Goal: Task Accomplishment & Management: Manage account settings

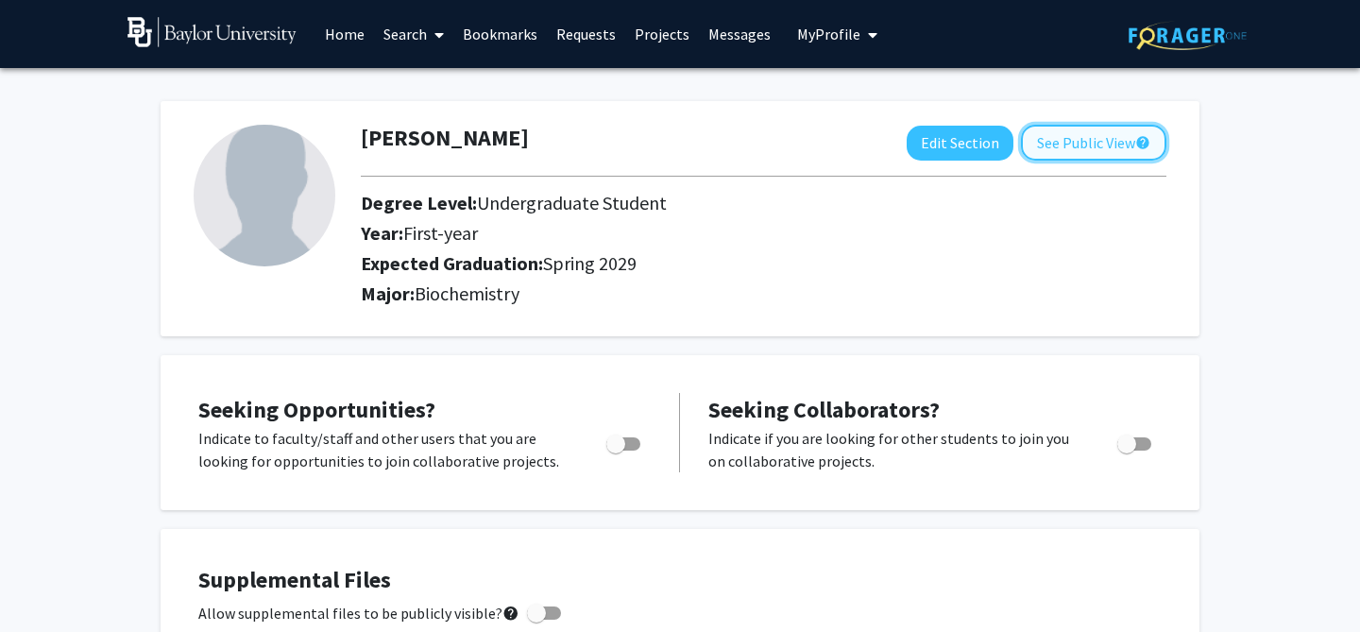
click at [1124, 151] on button "See Public View help" at bounding box center [1093, 143] width 145 height 36
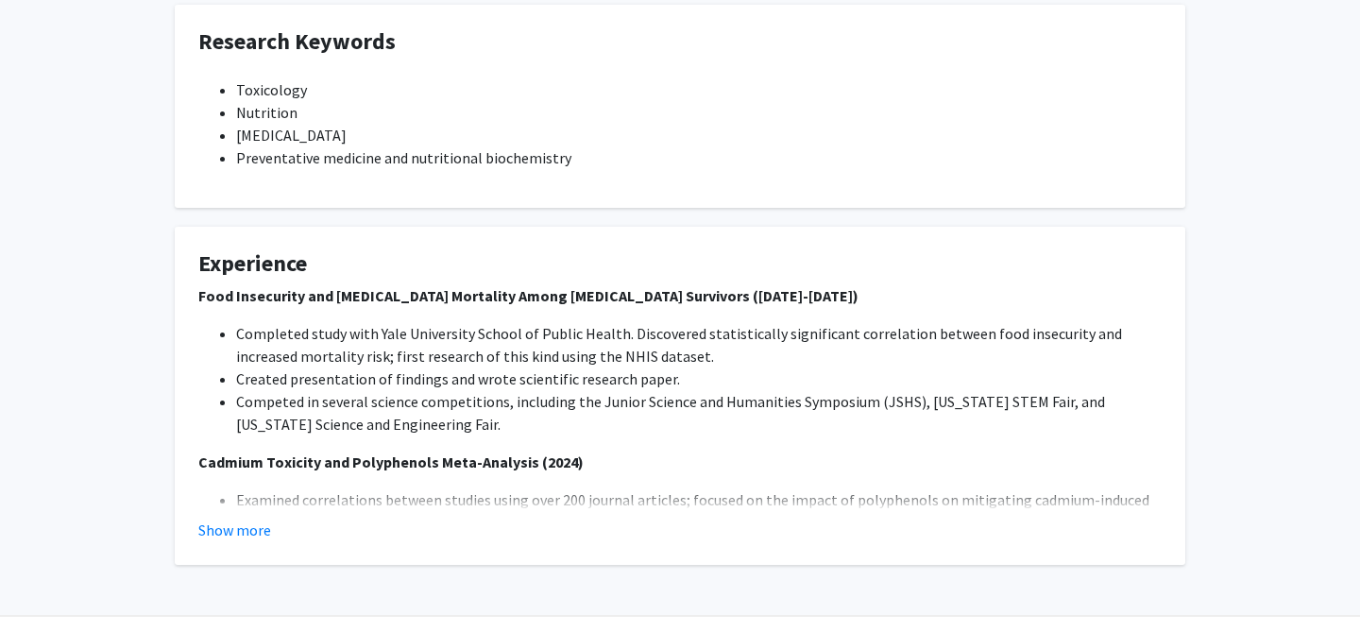
scroll to position [641, 0]
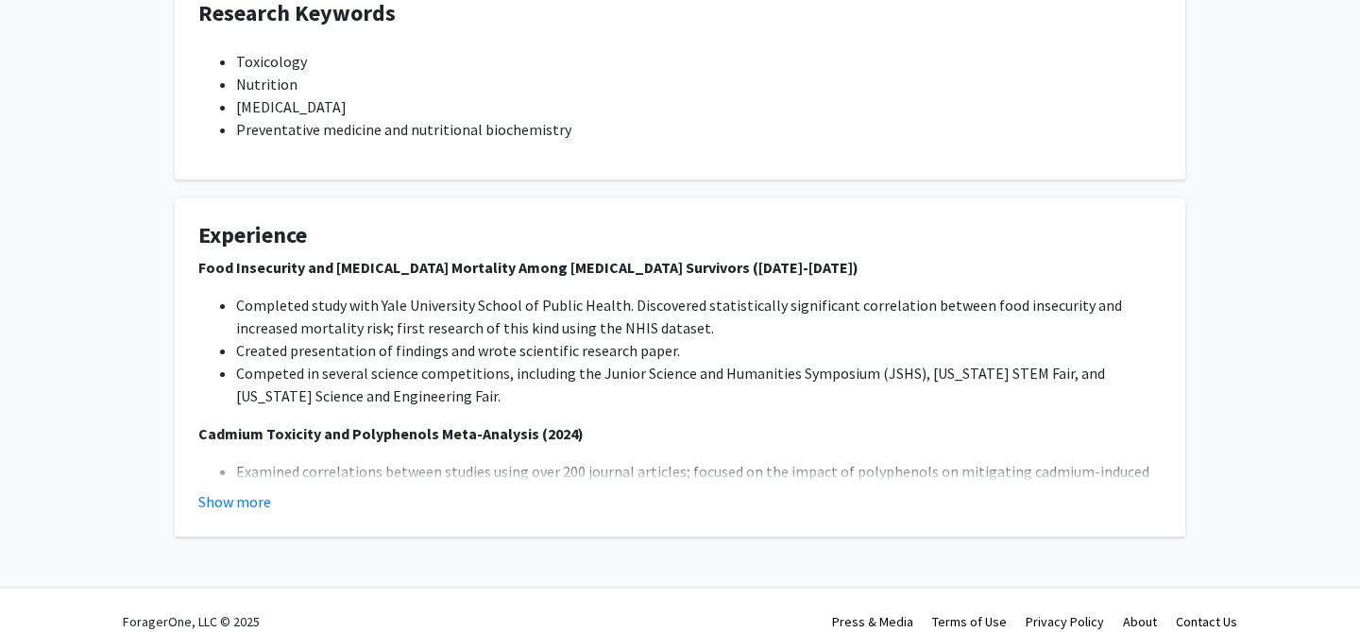
click at [244, 490] on button "Show more" at bounding box center [234, 501] width 73 height 23
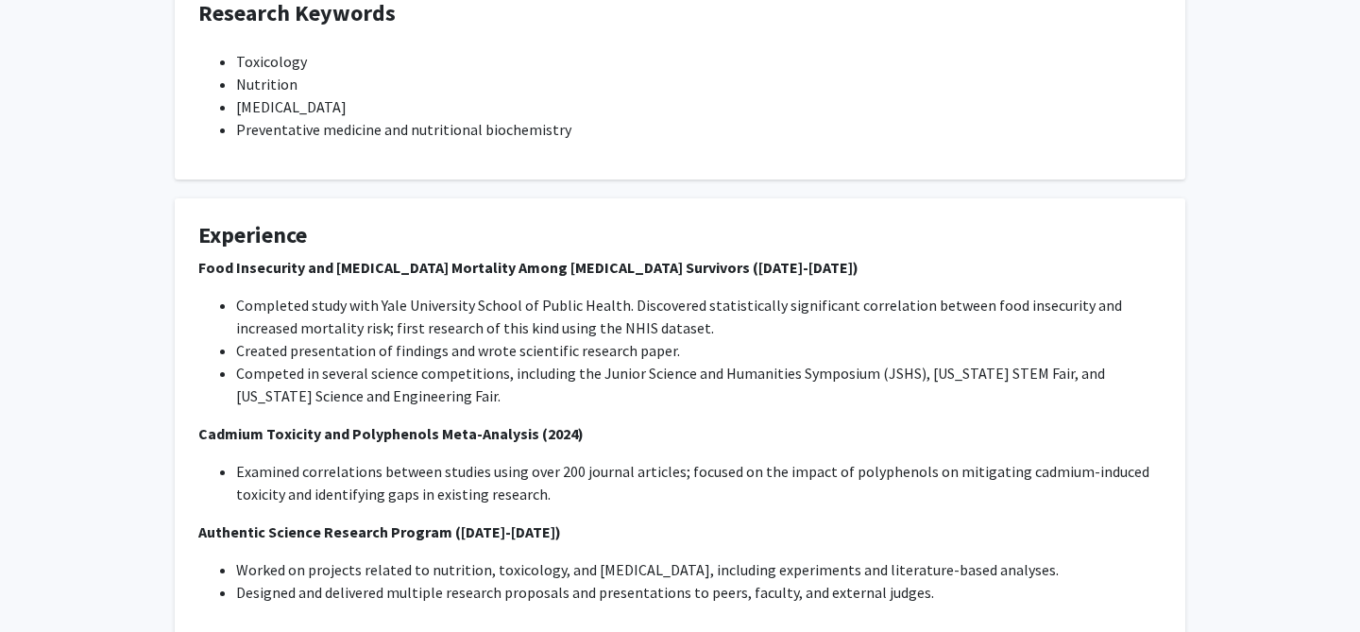
scroll to position [777, 0]
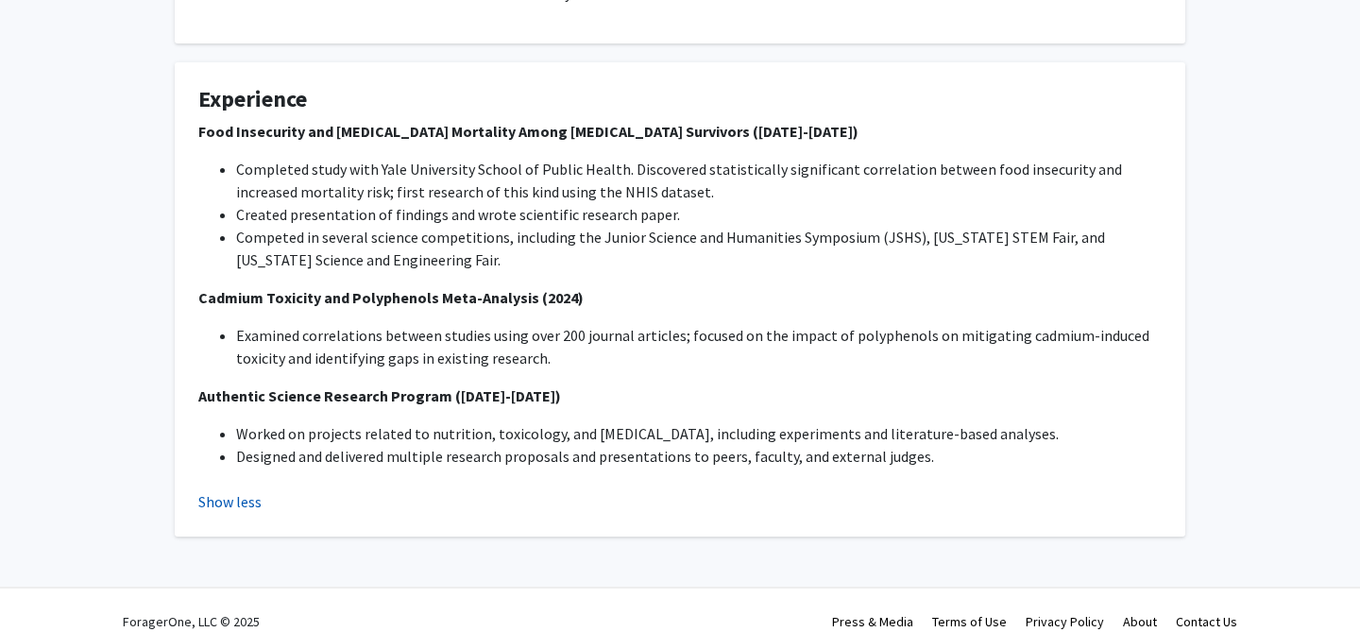
click at [220, 490] on button "Show less" at bounding box center [229, 501] width 63 height 23
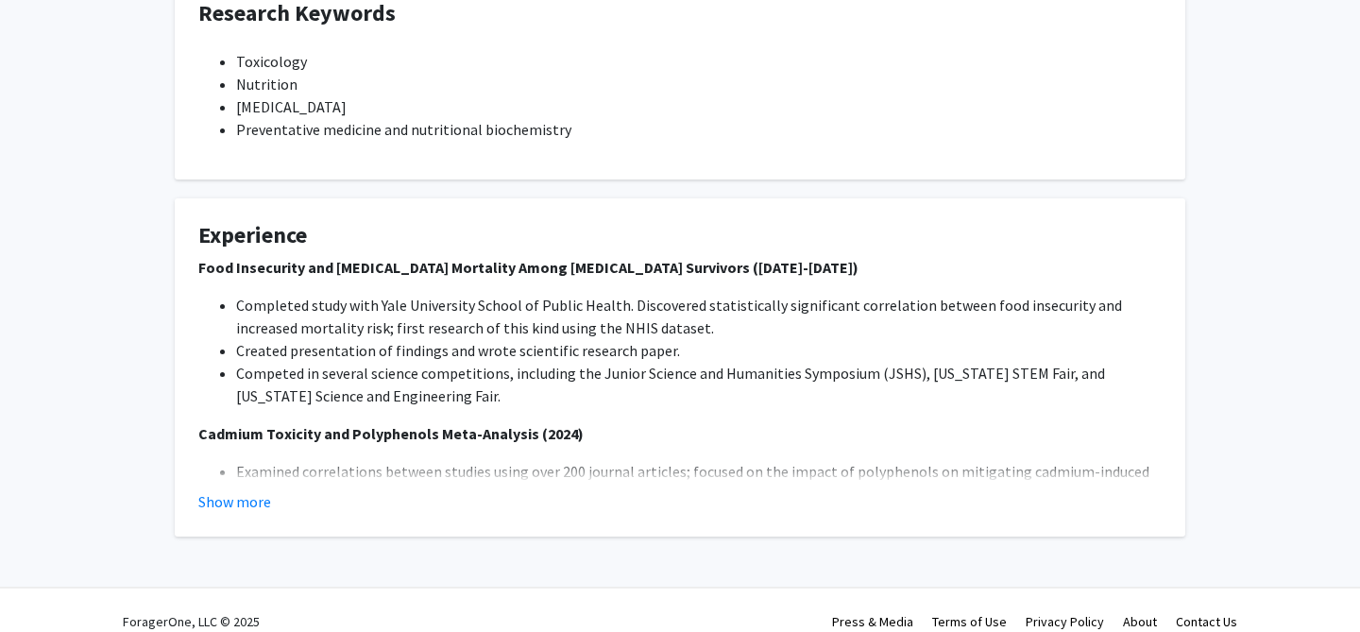
scroll to position [0, 0]
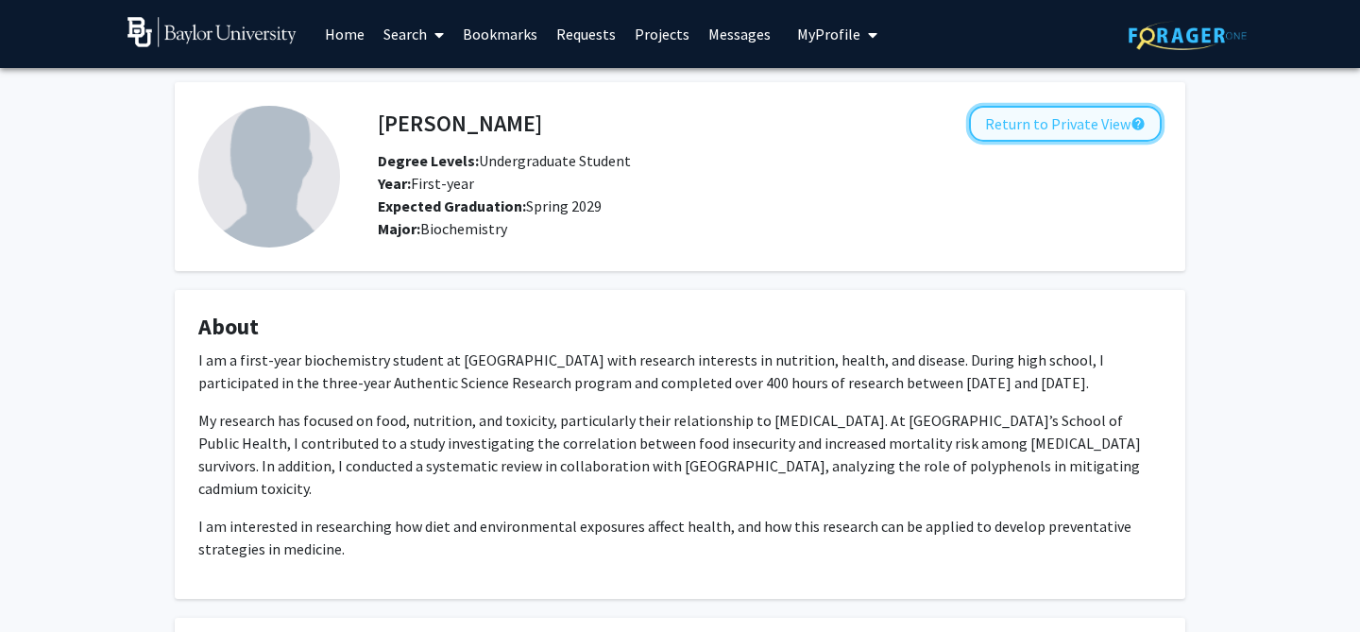
click at [1110, 125] on button "Return to Private View help" at bounding box center [1065, 124] width 193 height 36
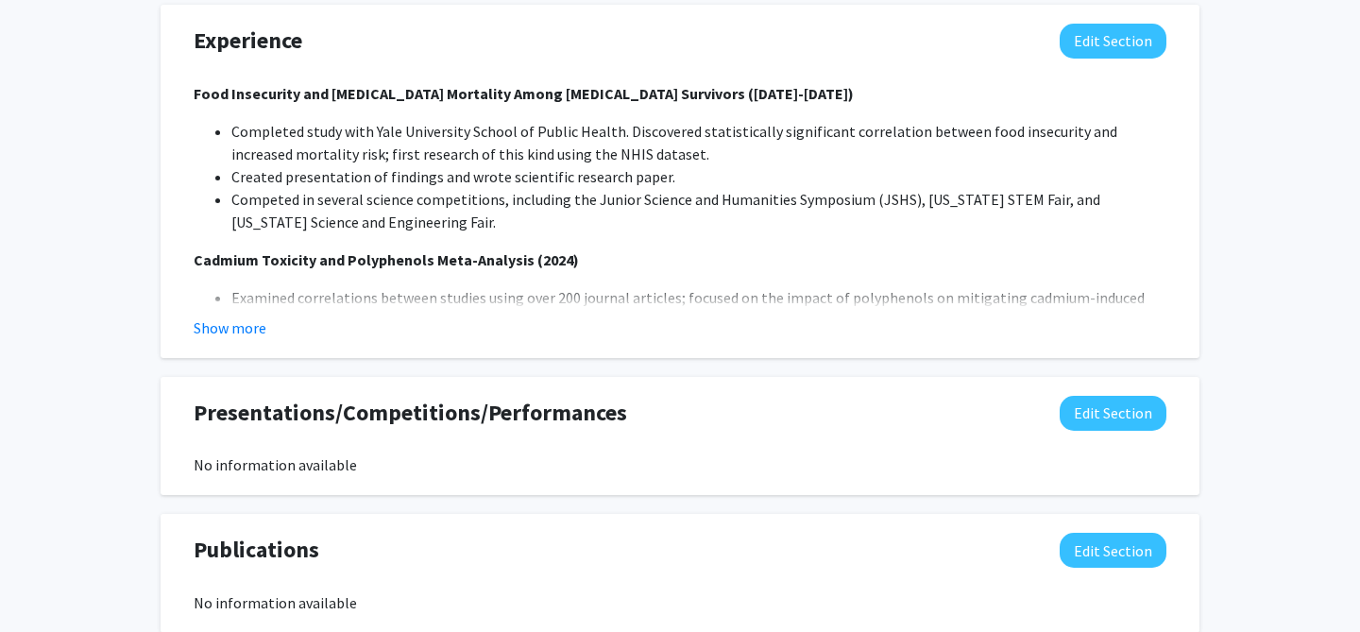
scroll to position [1426, 0]
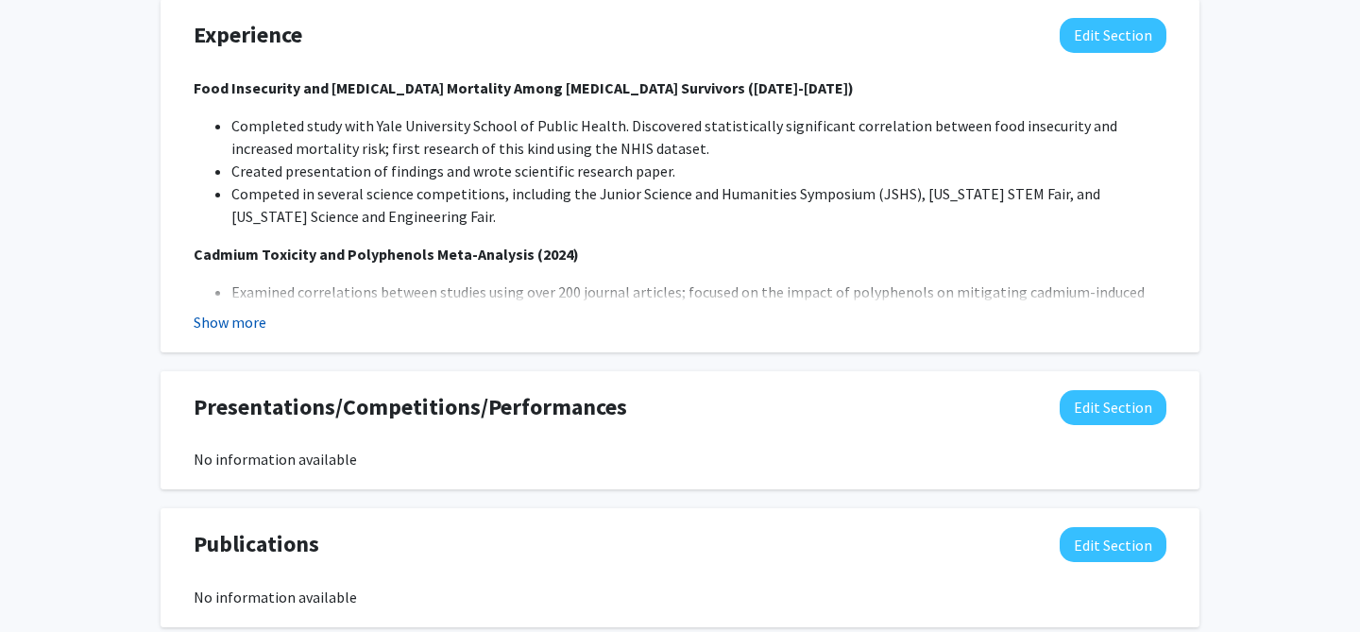
click at [224, 311] on button "Show more" at bounding box center [230, 322] width 73 height 23
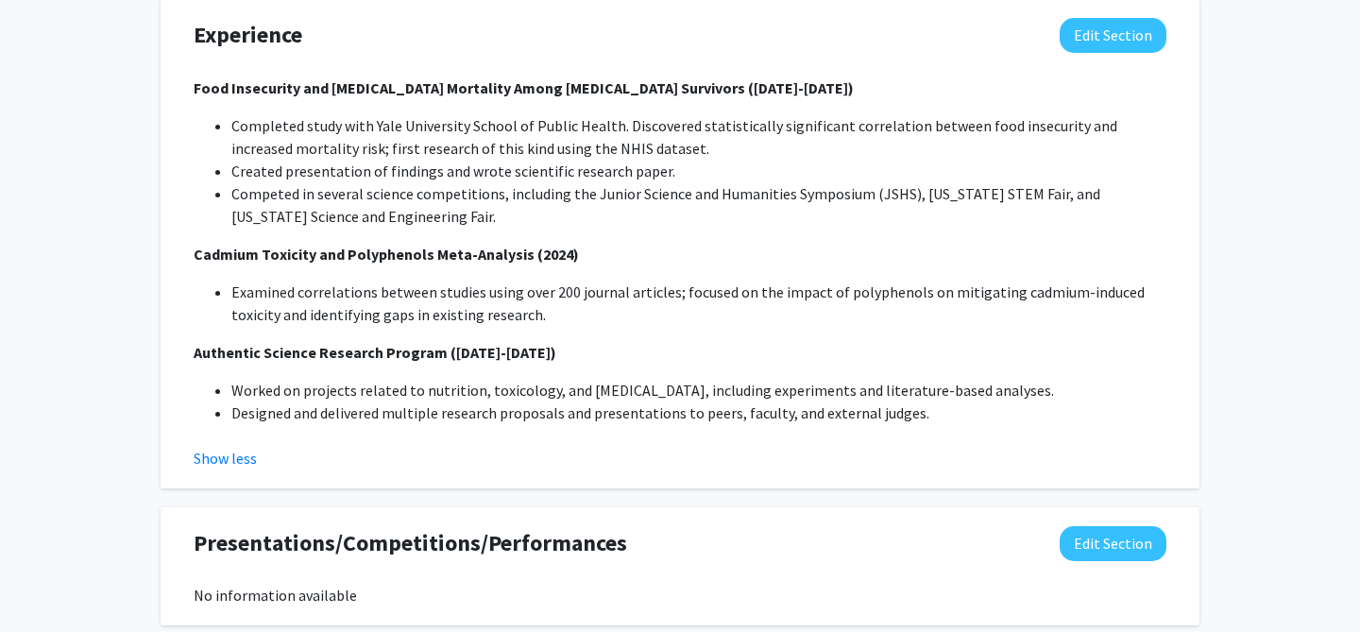
click at [349, 343] on strong "Authentic Science Research Program ([DATE]-[DATE])" at bounding box center [375, 352] width 363 height 19
click at [435, 343] on strong "Authentic Science Research Program ([DATE]-[DATE])" at bounding box center [375, 352] width 363 height 19
click at [1095, 23] on button "Edit Section" at bounding box center [1113, 35] width 107 height 35
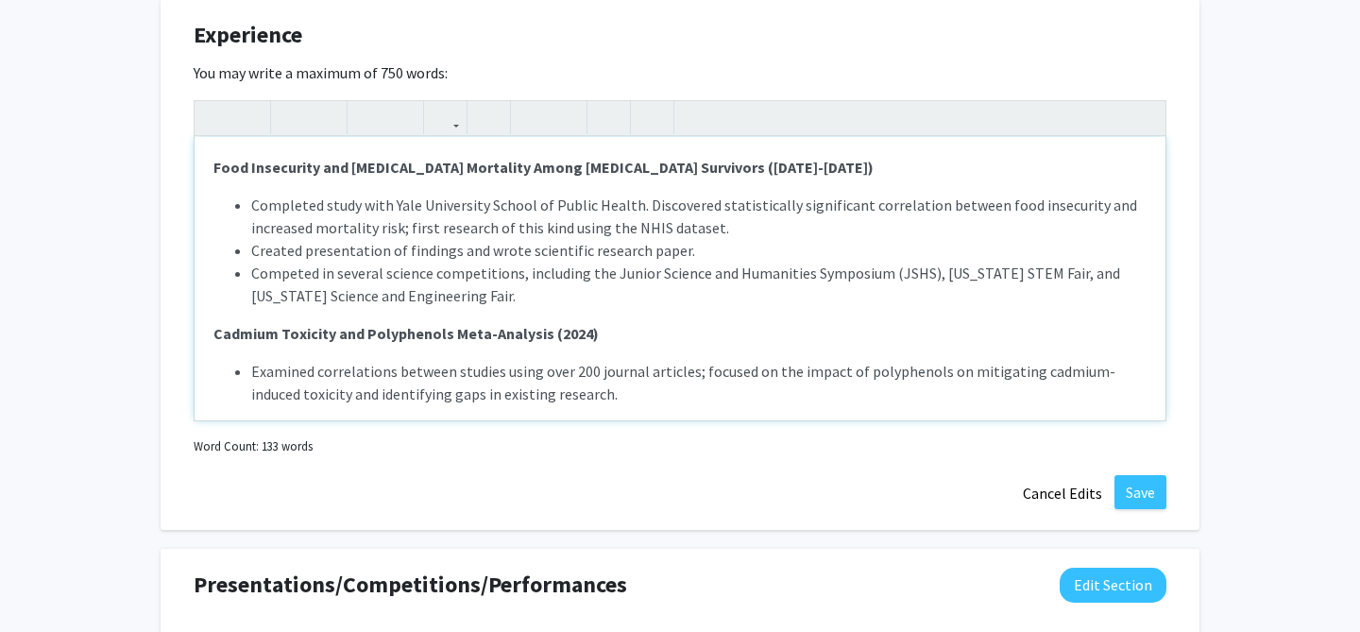
scroll to position [117, 0]
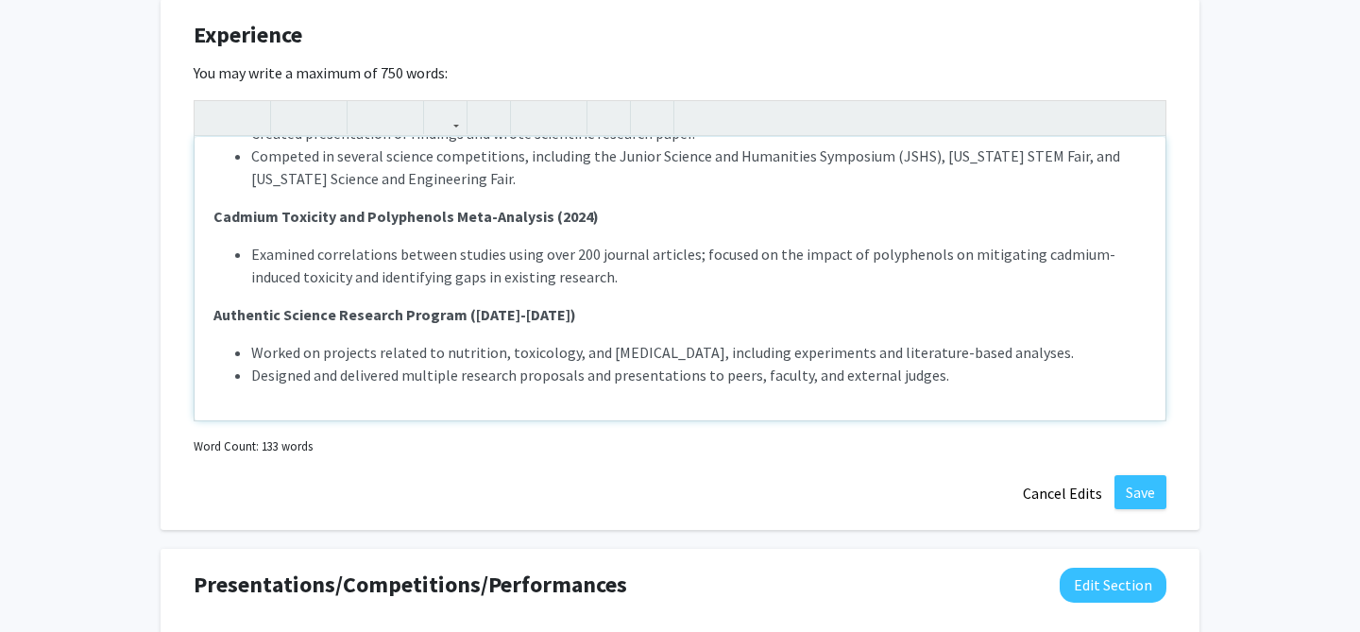
click at [458, 305] on strong "Authentic Science Research Program ([DATE]-[DATE])" at bounding box center [394, 314] width 363 height 19
type textarea "<p><strong>Food Insecurity and [MEDICAL_DATA] Mortality Among [MEDICAL_DATA] Su…"
click at [1155, 475] on button "Save" at bounding box center [1141, 492] width 52 height 34
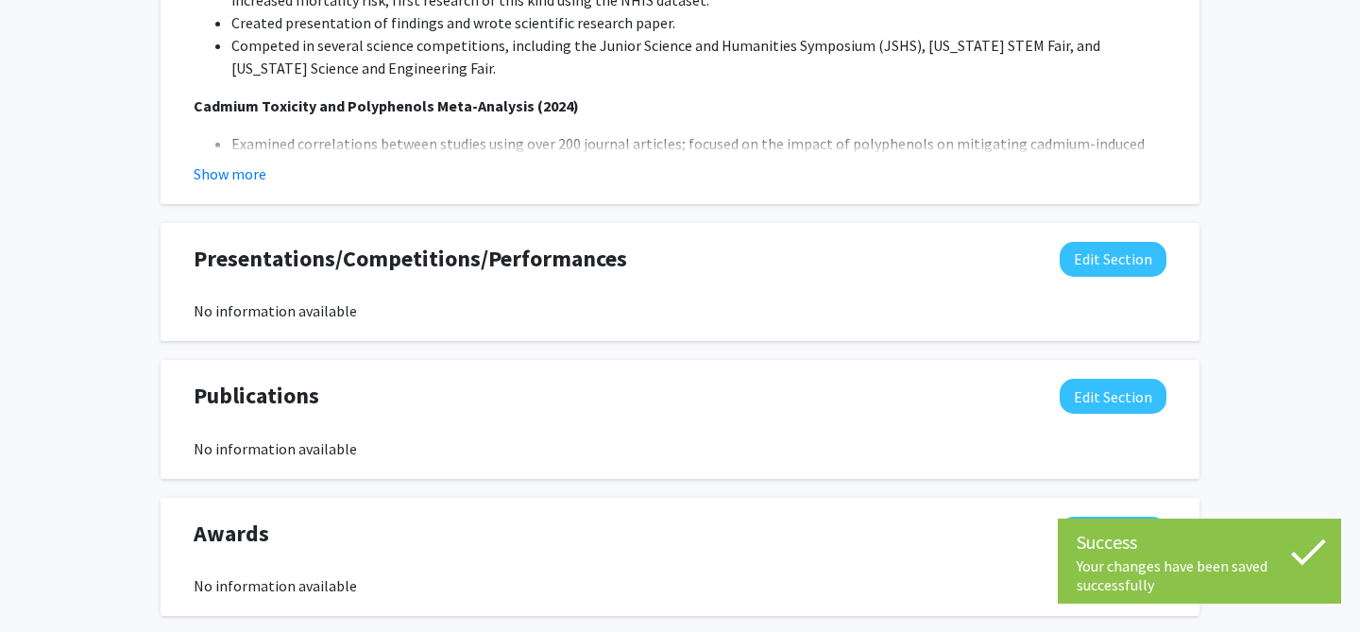
scroll to position [1588, 0]
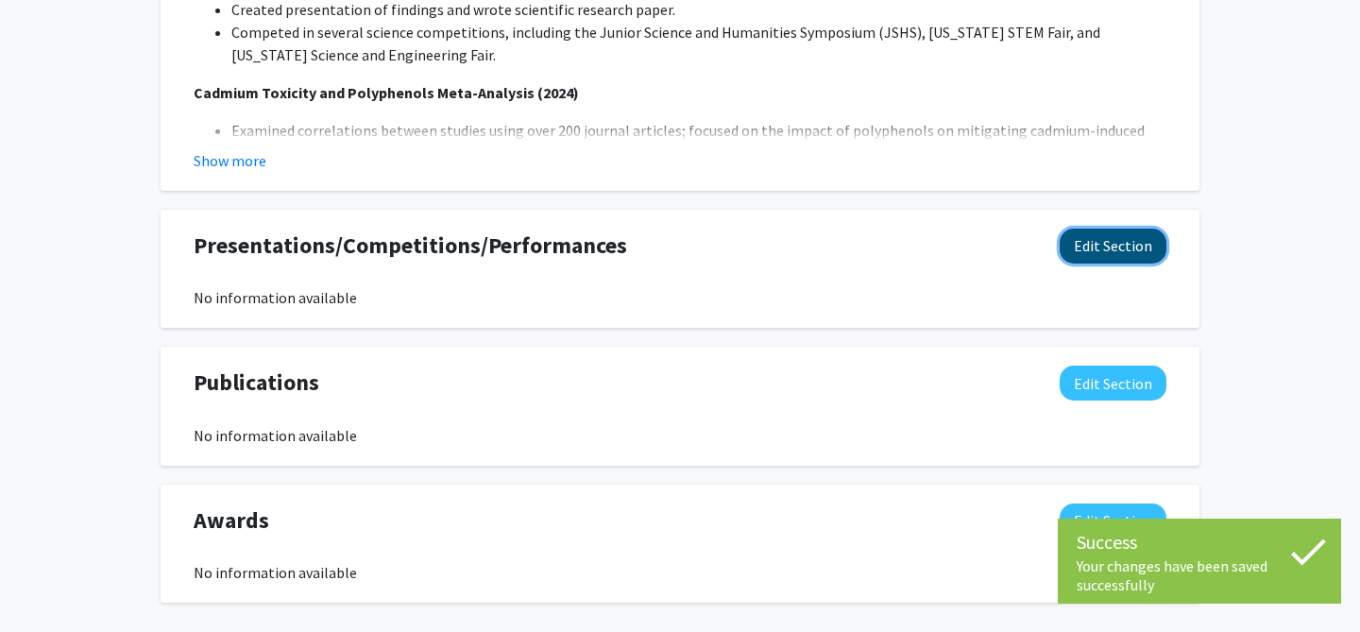
click at [1106, 229] on button "Edit Section" at bounding box center [1113, 246] width 107 height 35
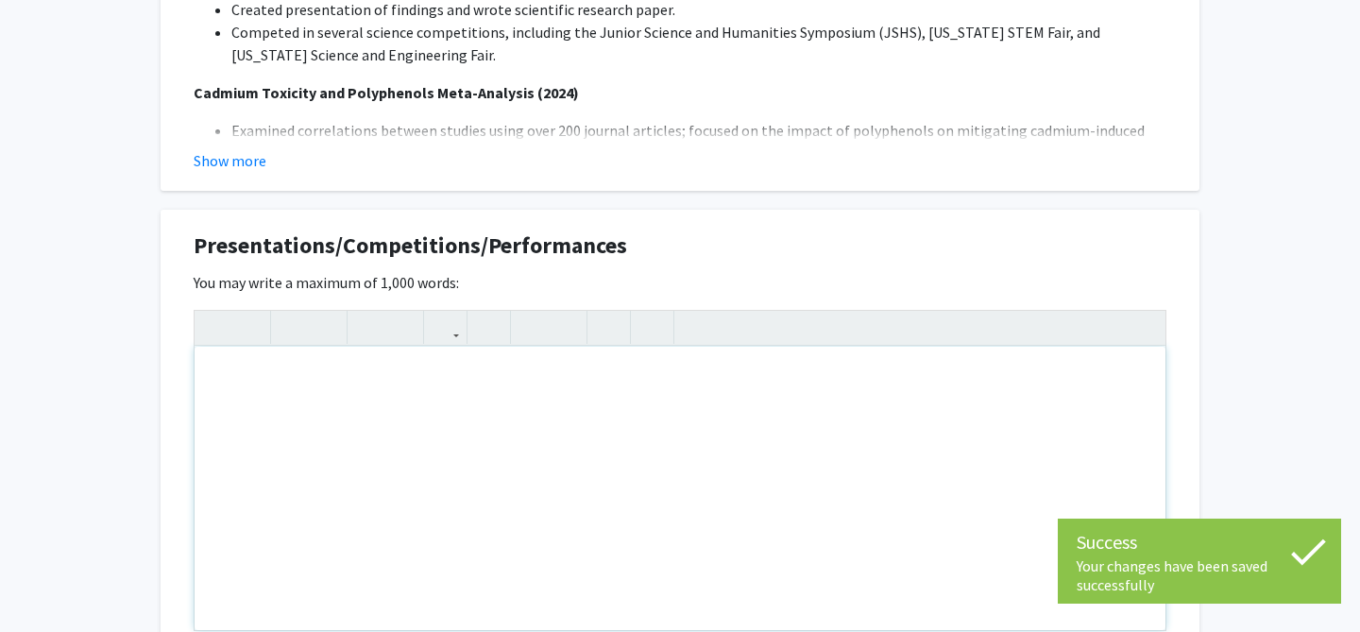
click at [568, 347] on div "Note to users with screen readers: Please deactivate our accessibility plugin f…" at bounding box center [680, 488] width 971 height 283
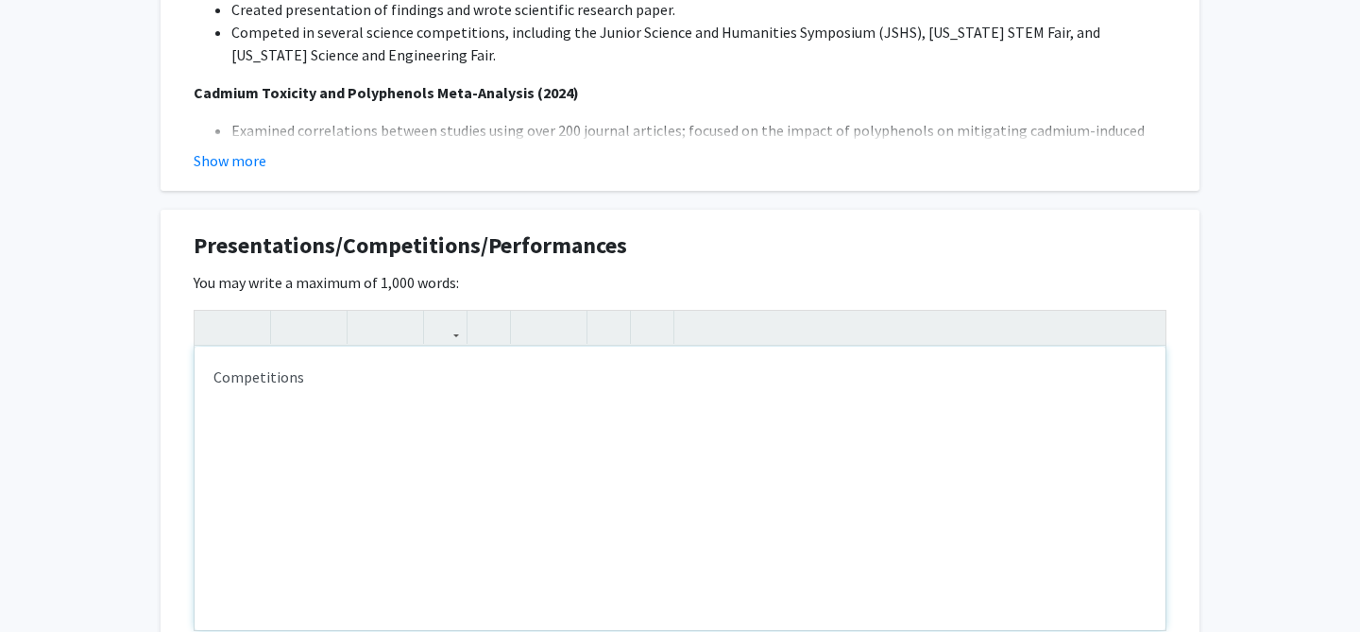
type textarea "Competitions"
click at [284, 366] on p "Presentations" at bounding box center [679, 377] width 933 height 23
click at [285, 366] on p "Presentations" at bounding box center [679, 377] width 933 height 23
click at [284, 312] on icon "button" at bounding box center [292, 327] width 16 height 31
click at [253, 454] on div "Presentations Competitions" at bounding box center [680, 488] width 971 height 283
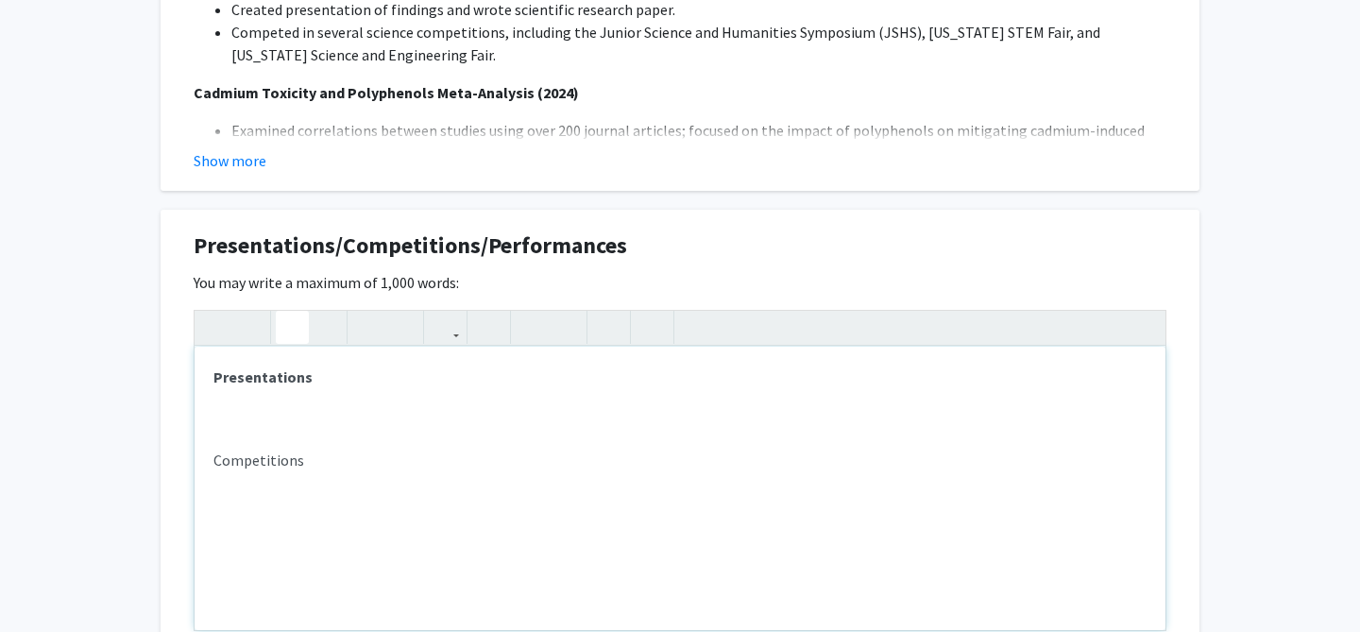
click at [253, 454] on div "Presentations Competitions" at bounding box center [680, 488] width 971 height 283
click at [253, 449] on p "Competitions" at bounding box center [679, 460] width 933 height 23
click at [287, 312] on icon "button" at bounding box center [292, 327] width 16 height 31
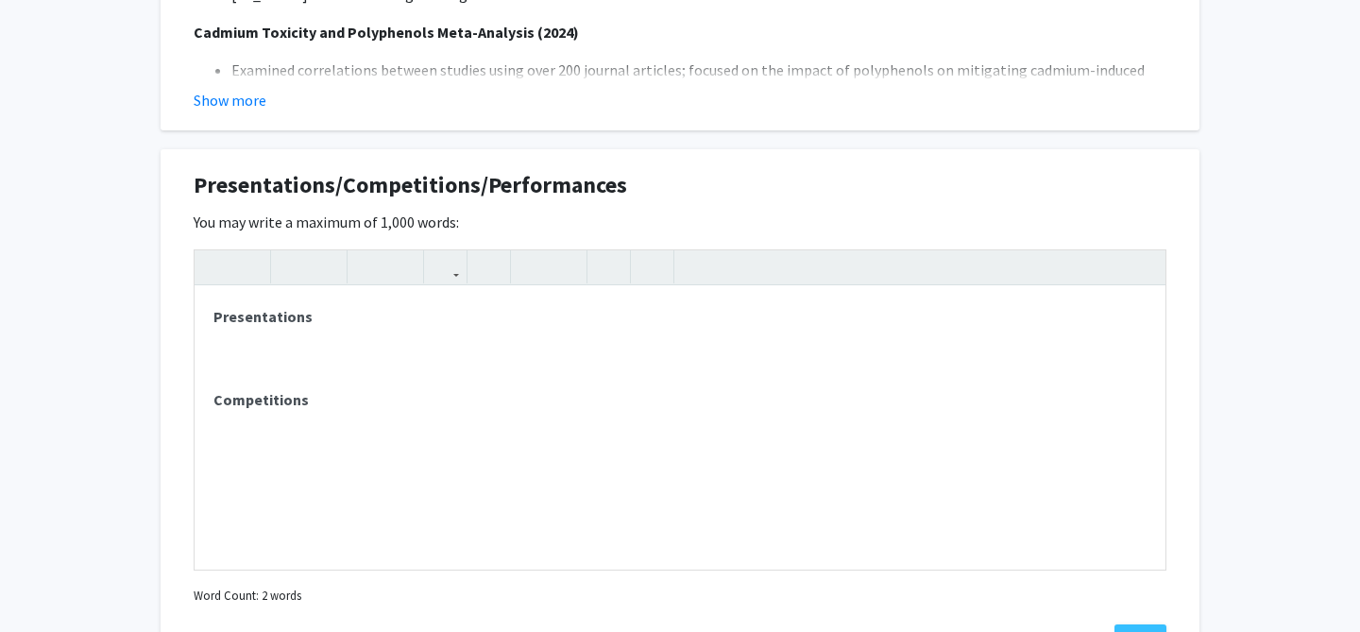
scroll to position [1648, 0]
click at [247, 390] on div "Presentations Competitions" at bounding box center [680, 428] width 971 height 283
click at [247, 408] on div "Presentations Competitions" at bounding box center [680, 428] width 971 height 283
click at [290, 252] on icon "button" at bounding box center [292, 267] width 16 height 31
click at [524, 252] on use "button" at bounding box center [524, 252] width 0 height 0
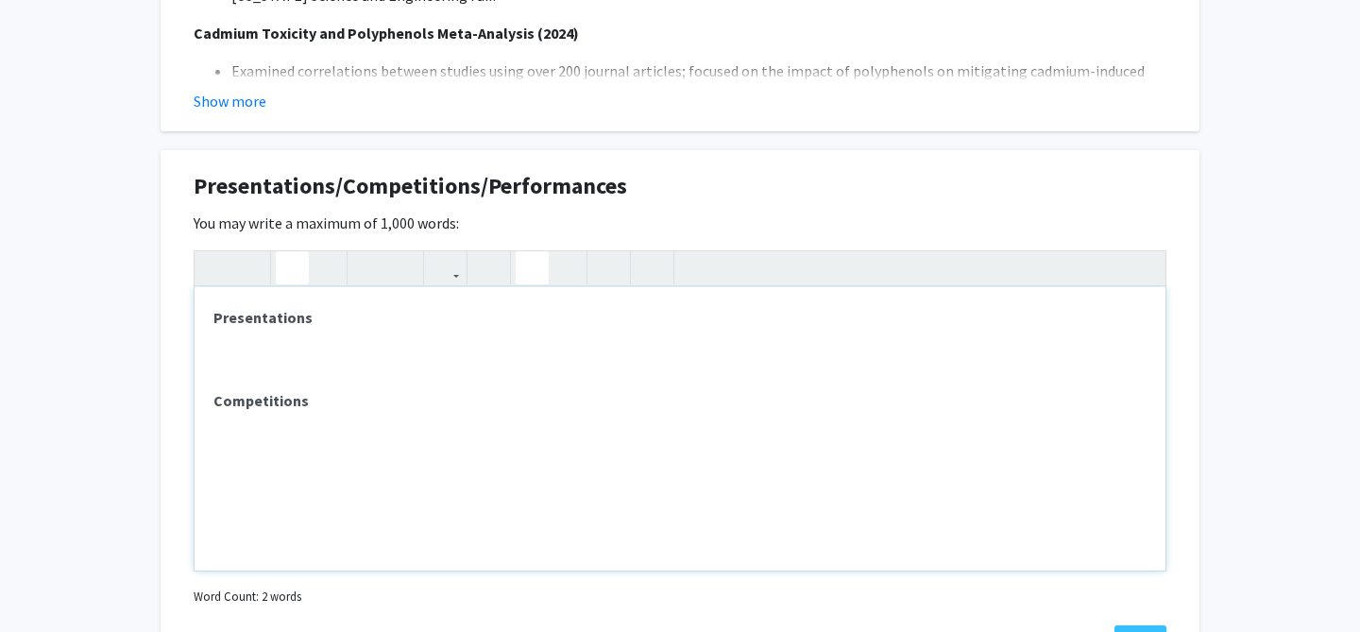
click at [521, 251] on button "button" at bounding box center [532, 267] width 33 height 33
click at [287, 252] on icon "button" at bounding box center [292, 267] width 16 height 31
click at [318, 306] on p "Presentations" at bounding box center [679, 317] width 933 height 23
click at [289, 252] on icon "button" at bounding box center [292, 267] width 16 height 31
click at [524, 252] on use "button" at bounding box center [524, 252] width 0 height 0
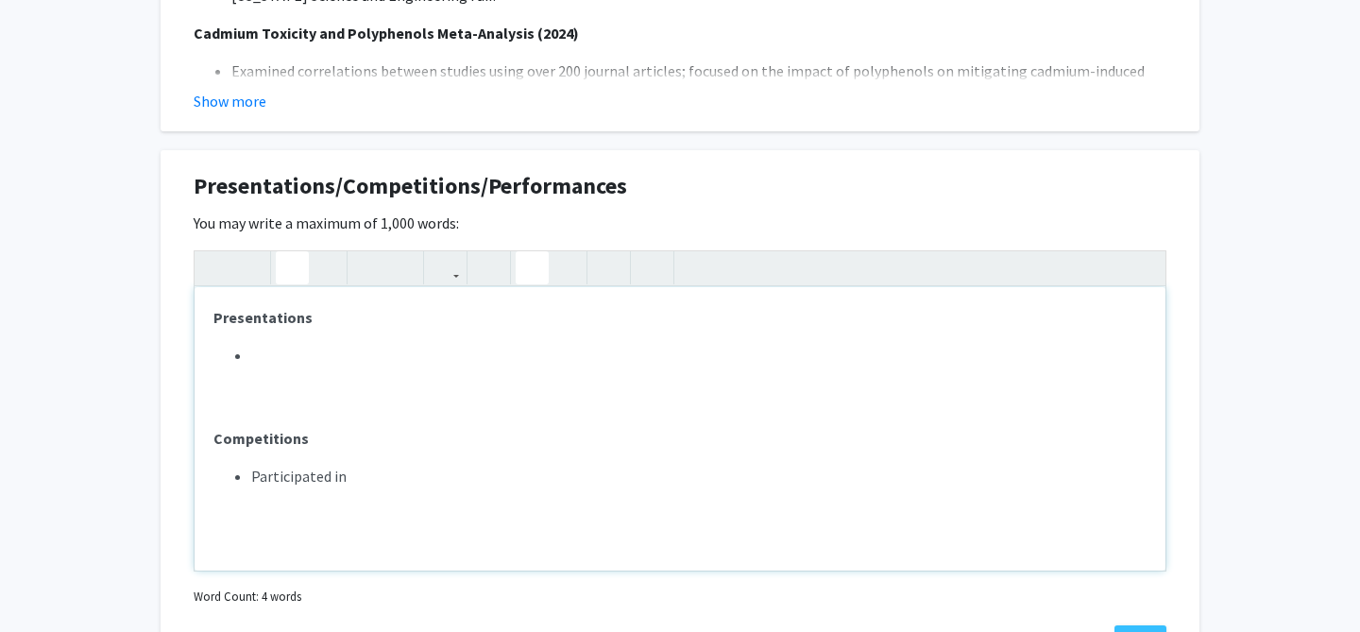
click at [284, 252] on use "button" at bounding box center [284, 252] width 0 height 0
drag, startPoint x: 281, startPoint y: 333, endPoint x: 226, endPoint y: 333, distance: 54.8
click at [226, 344] on ul "P" at bounding box center [679, 355] width 933 height 23
click at [298, 252] on icon "button" at bounding box center [292, 267] width 16 height 31
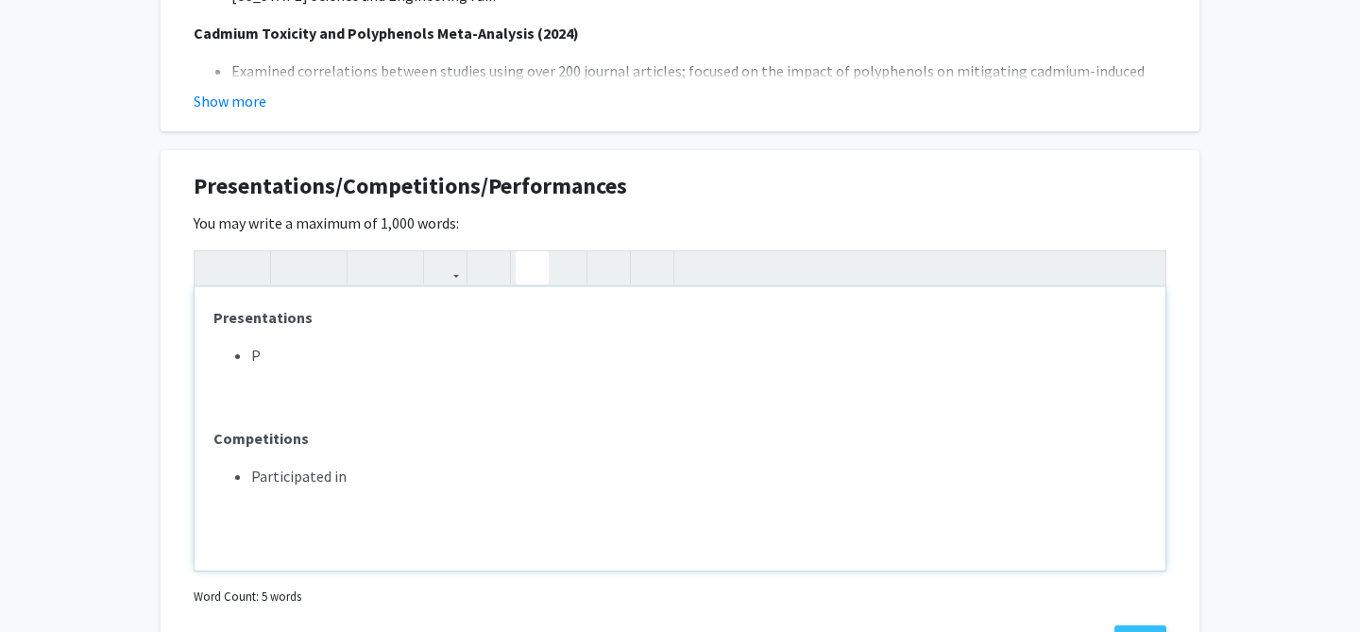
click at [288, 344] on li "P" at bounding box center [699, 355] width 896 height 23
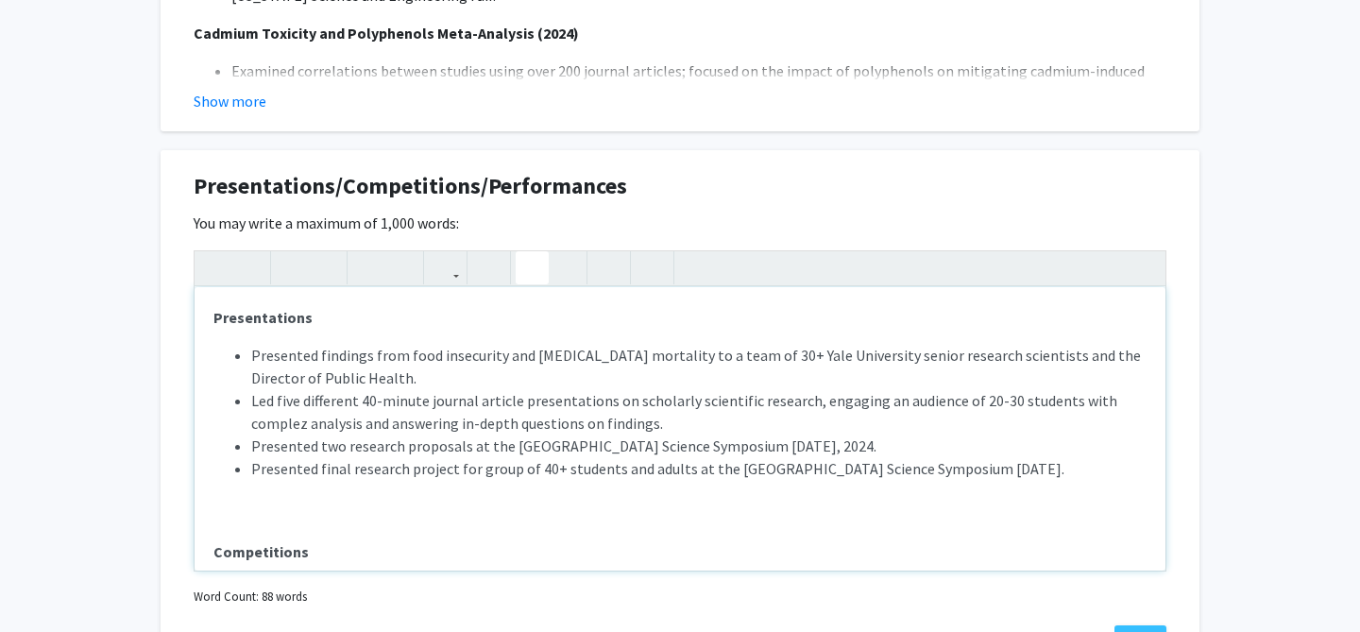
click at [363, 487] on div "Presentations Presented findings from food insecurity and [MEDICAL_DATA] mortal…" at bounding box center [680, 428] width 971 height 283
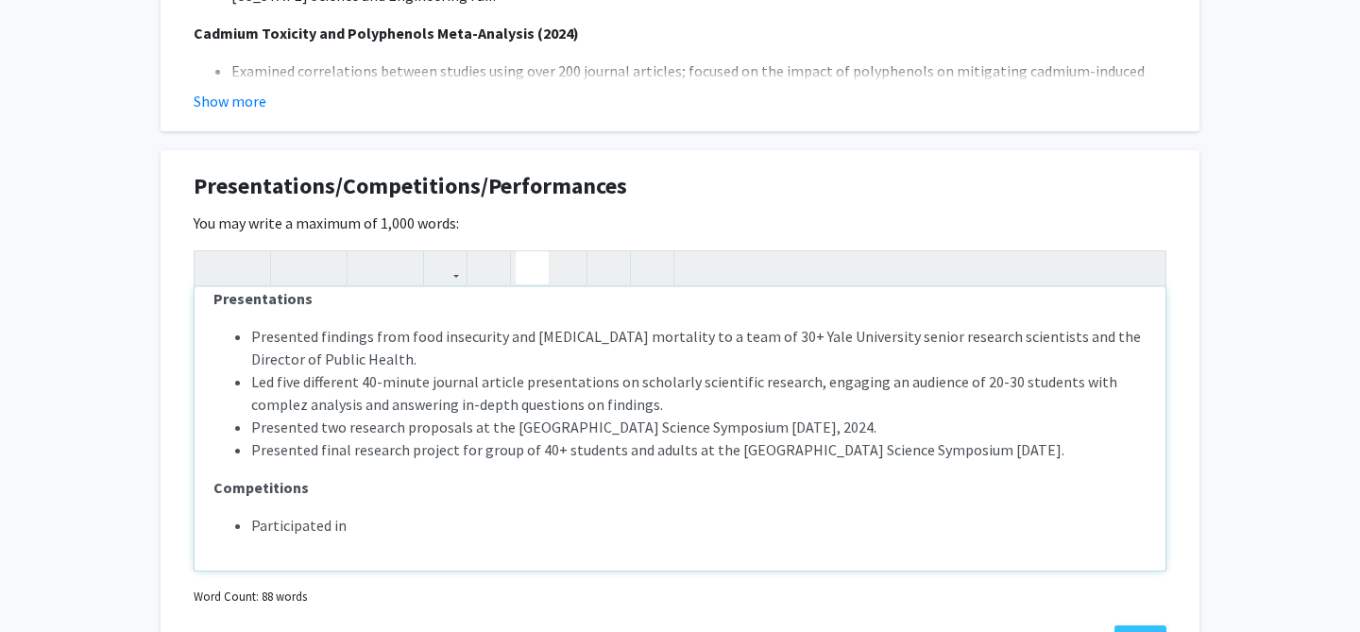
click at [1146, 370] on li "Led five different 40-minute journal article presentations on scholarly scienti…" at bounding box center [699, 392] width 896 height 45
click at [1122, 370] on li "Led five different 40-minute journal article presentations on scholarly scienti…" at bounding box center [699, 392] width 896 height 45
click at [988, 416] on li "Presented two research proposals at the [GEOGRAPHIC_DATA] Science Symposium [DA…" at bounding box center [699, 427] width 896 height 23
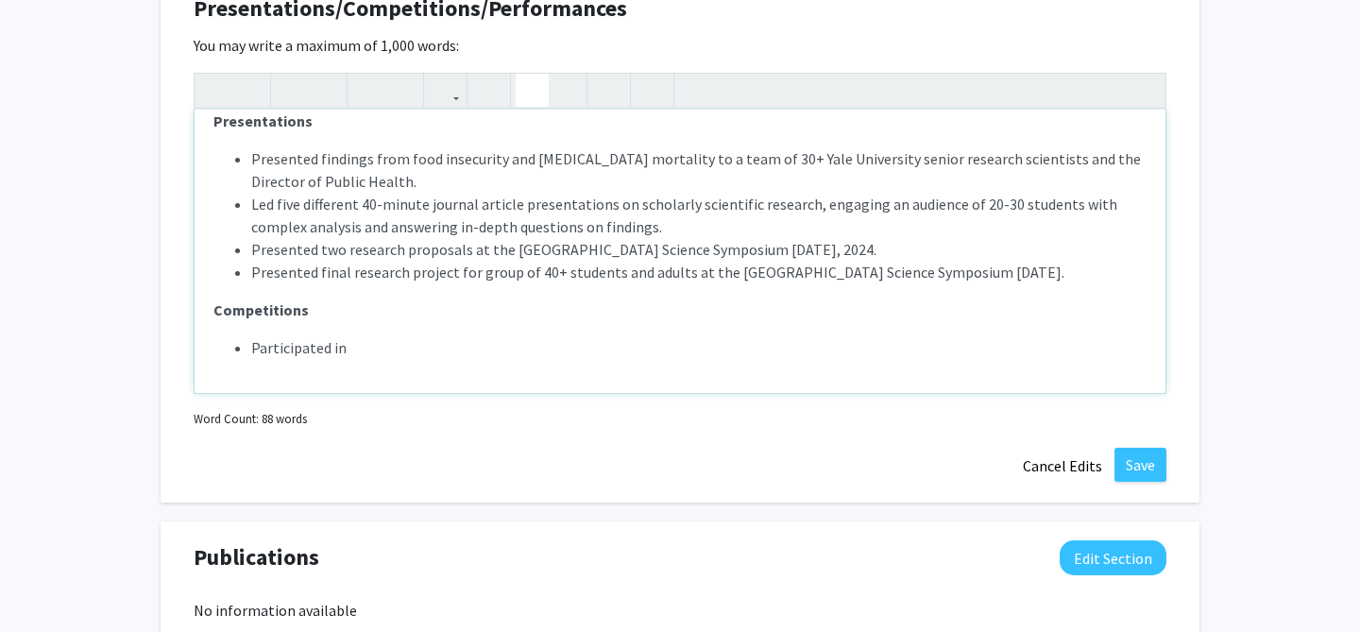
scroll to position [1875, 0]
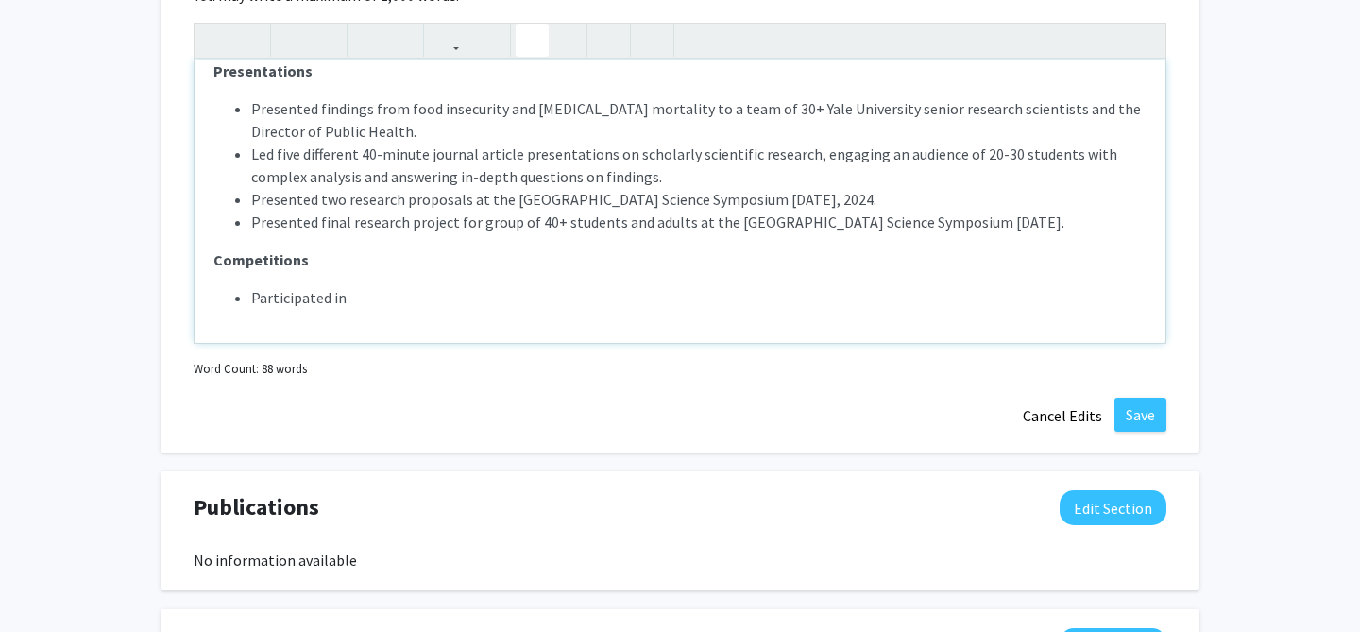
click at [603, 286] on li "Participated in" at bounding box center [699, 297] width 896 height 23
click at [497, 286] on li "[US_STATE] STEM Fair, [DATE]; The Effect of [MEDICAL_DATA] and Aspartame on Liv…" at bounding box center [699, 297] width 896 height 23
drag, startPoint x: 559, startPoint y: 272, endPoint x: 937, endPoint y: 278, distance: 377.9
click at [938, 286] on li "[US_STATE] STEM Fair, [DATE]; Proposal: The Effect of [MEDICAL_DATA] and Aspart…" at bounding box center [699, 297] width 896 height 23
click at [541, 309] on li "Note to users with screen readers: Please deactivate our accessibility plugin f…" at bounding box center [699, 320] width 896 height 23
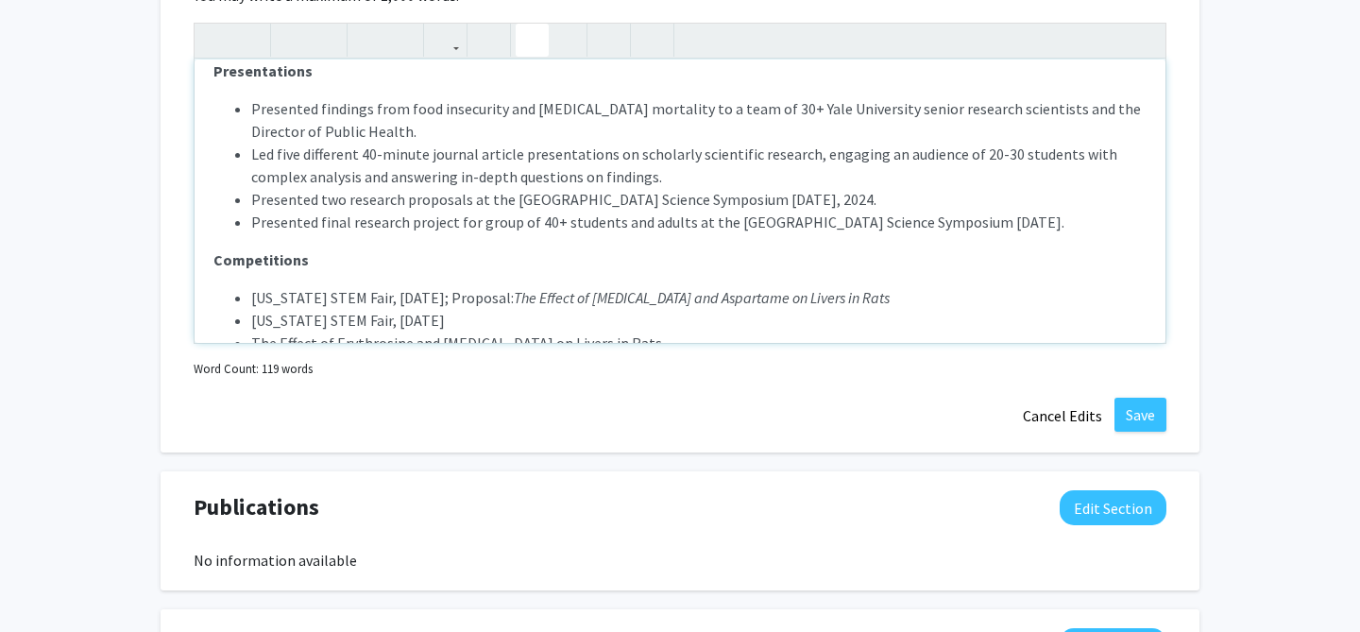
scroll to position [64, 0]
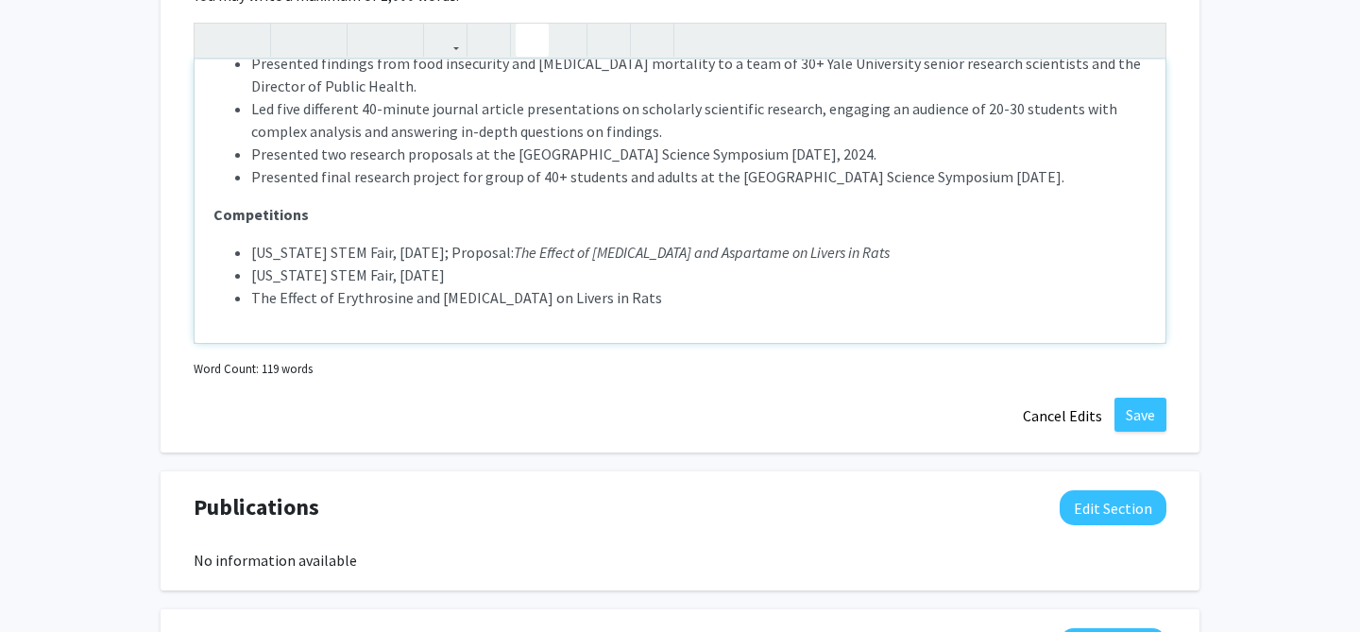
drag, startPoint x: 465, startPoint y: 252, endPoint x: 400, endPoint y: 246, distance: 65.5
click at [400, 264] on li "[US_STATE] STEM Fair, [DATE]" at bounding box center [699, 275] width 896 height 23
click at [505, 264] on li "[US_STATE] STEM Fair, [DATE]" at bounding box center [699, 275] width 896 height 23
click at [257, 286] on li "The Effect of Erythrosine and [MEDICAL_DATA] on Livers in Rats" at bounding box center [699, 297] width 896 height 23
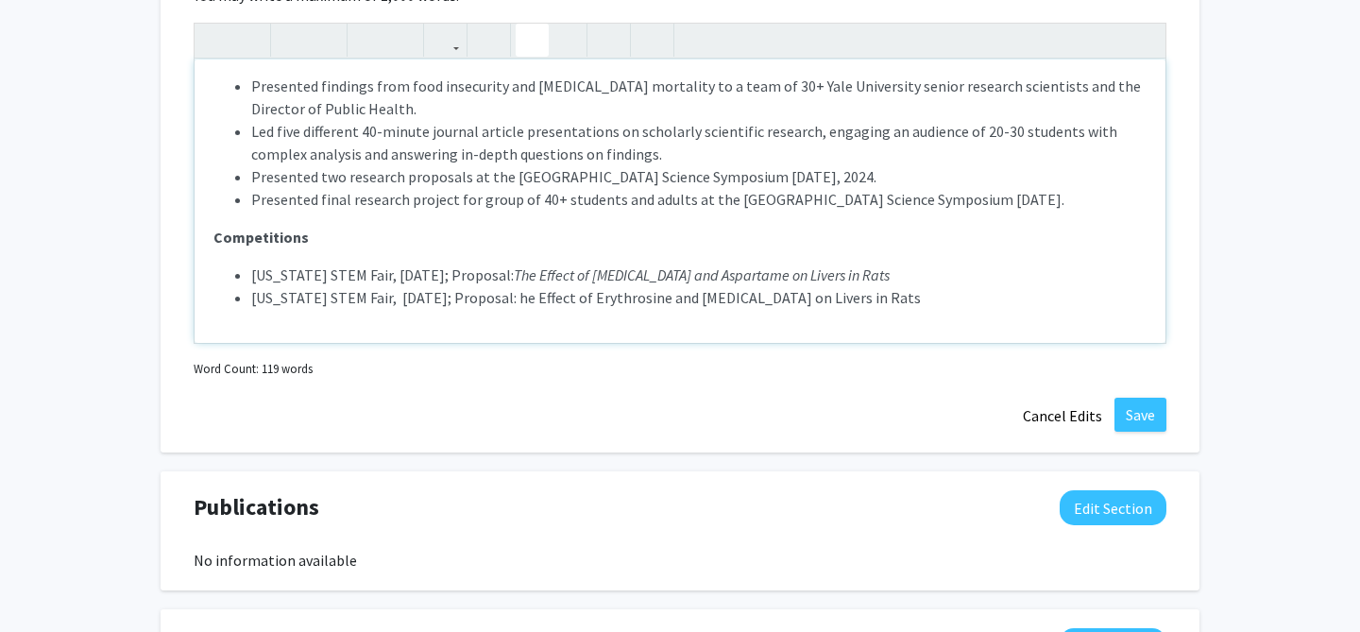
scroll to position [42, 0]
drag, startPoint x: 544, startPoint y: 272, endPoint x: 955, endPoint y: 294, distance: 411.5
click at [955, 294] on div "Presentations Presented findings from food insecurity and [MEDICAL_DATA] mortal…" at bounding box center [680, 201] width 971 height 283
click at [950, 286] on li "[US_STATE] STEM Fair, [DATE]; Proposal: The Effect of Erythrosine and [MEDICAL_…" at bounding box center [699, 297] width 896 height 23
click at [674, 288] on em "The Effect of Erythrosine and [MEDICAL_DATA] on Livers in Rats" at bounding box center [705, 297] width 376 height 19
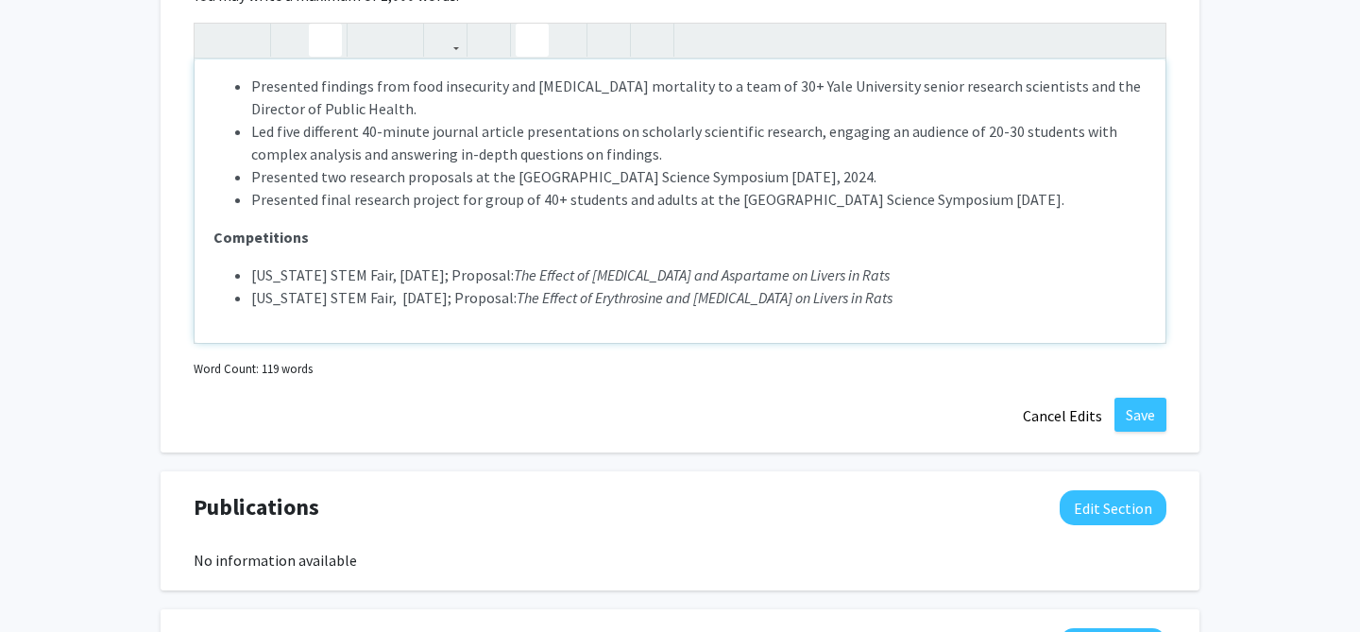
click at [248, 264] on ul "[US_STATE] STEM Fair, [DATE]; Proposal: The Effect of [MEDICAL_DATA] and Aspart…" at bounding box center [679, 286] width 933 height 45
click at [939, 286] on li "[US_STATE] STEM Fair, [DATE]; Proposal: The Effect of Erythrosine and [MEDICAL_…" at bounding box center [699, 297] width 896 height 23
click at [252, 264] on li "[US_STATE] STEM Fair, [DATE]; Proposal: The Effect of [MEDICAL_DATA] and Aspart…" at bounding box center [699, 275] width 896 height 23
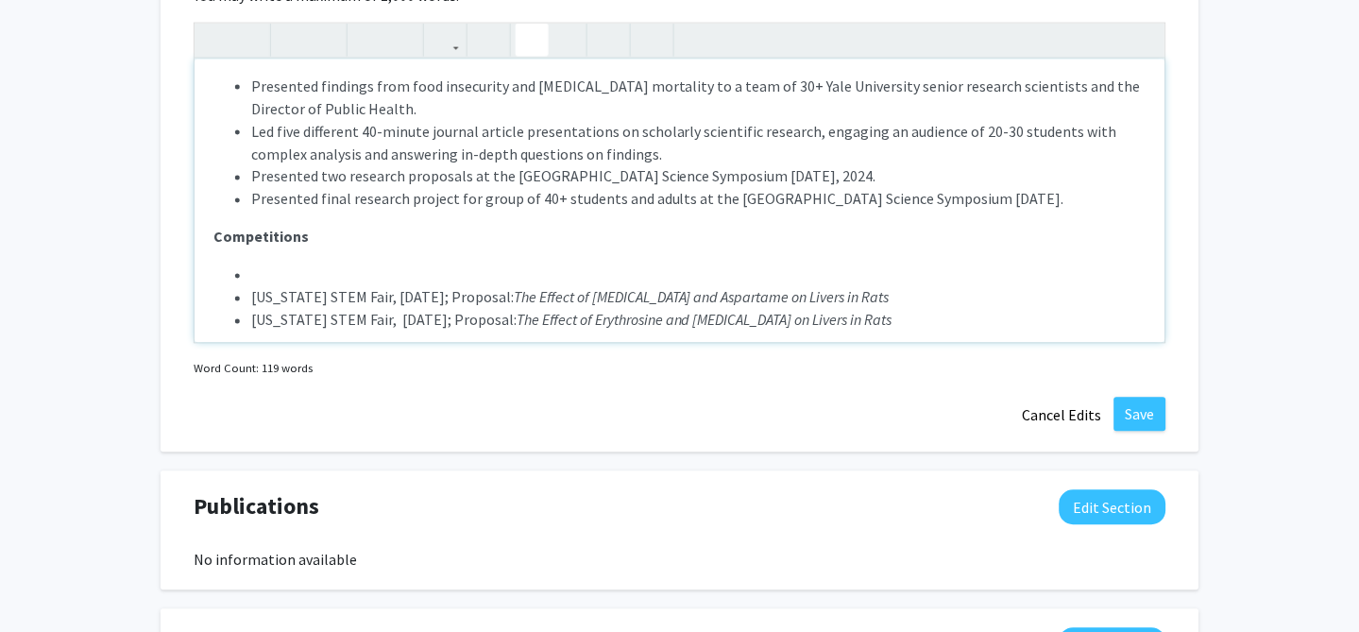
scroll to position [64, 0]
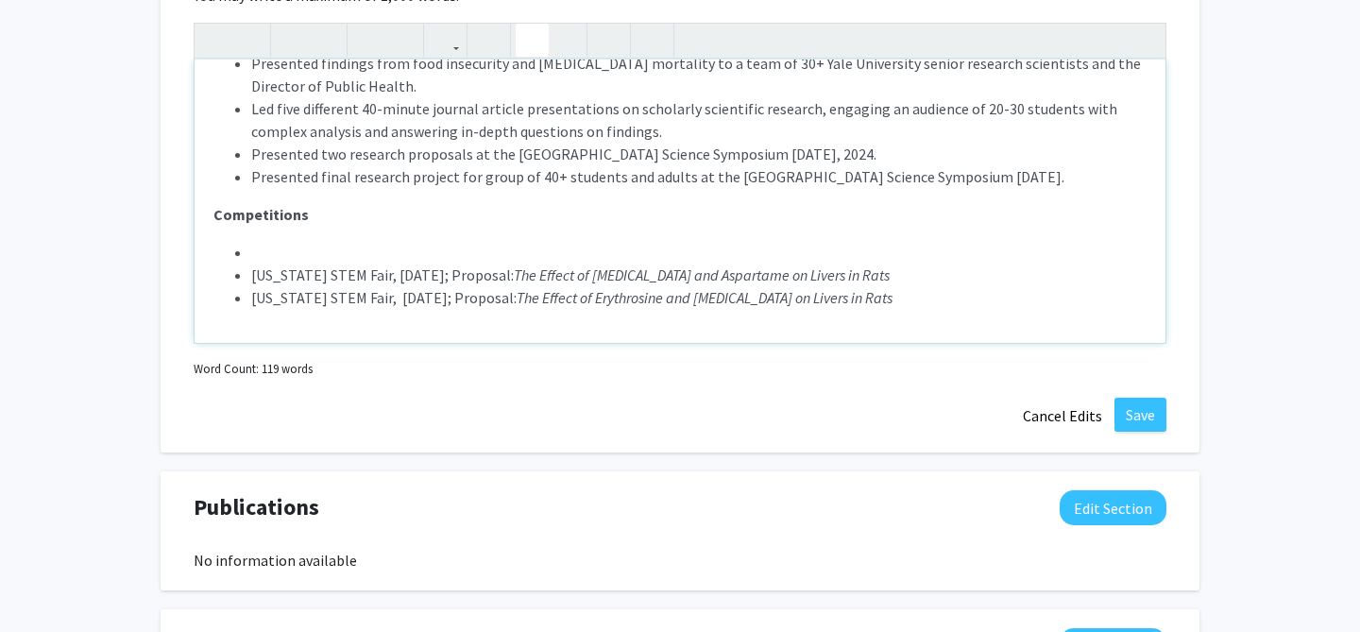
click at [266, 264] on li "[US_STATE] STEM Fair, [DATE]; Proposal: The Effect of [MEDICAL_DATA] and Aspart…" at bounding box center [699, 275] width 896 height 23
click at [263, 241] on li "Note to users with screen readers: Please deactivate our accessibility plugin f…" at bounding box center [699, 252] width 896 height 23
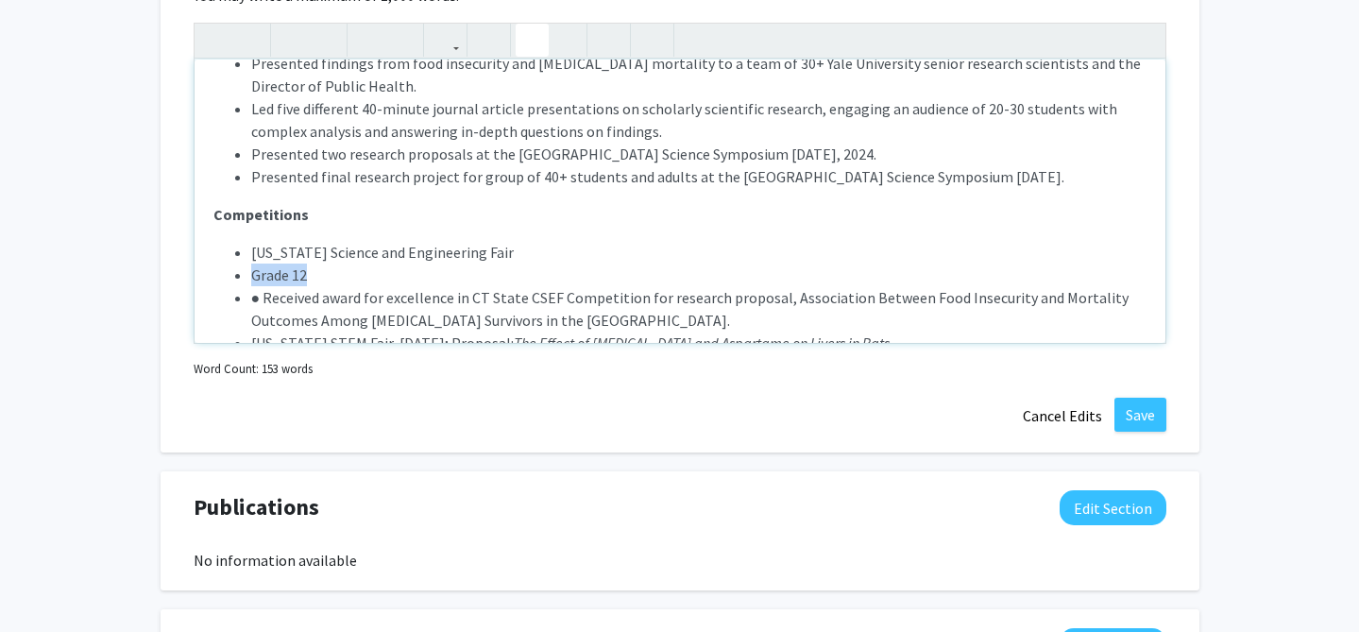
drag, startPoint x: 348, startPoint y: 250, endPoint x: 241, endPoint y: 252, distance: 106.8
click at [251, 264] on li "Grade 12" at bounding box center [699, 275] width 896 height 23
click at [260, 286] on li "● Received award for excellence in CT State CSEF Competition for research propo…" at bounding box center [699, 308] width 896 height 45
click at [578, 241] on li "[US_STATE] Science and Engineering Fair" at bounding box center [699, 252] width 896 height 23
click at [585, 241] on li "[US_STATE] Science and Engineering Fair" at bounding box center [699, 252] width 896 height 23
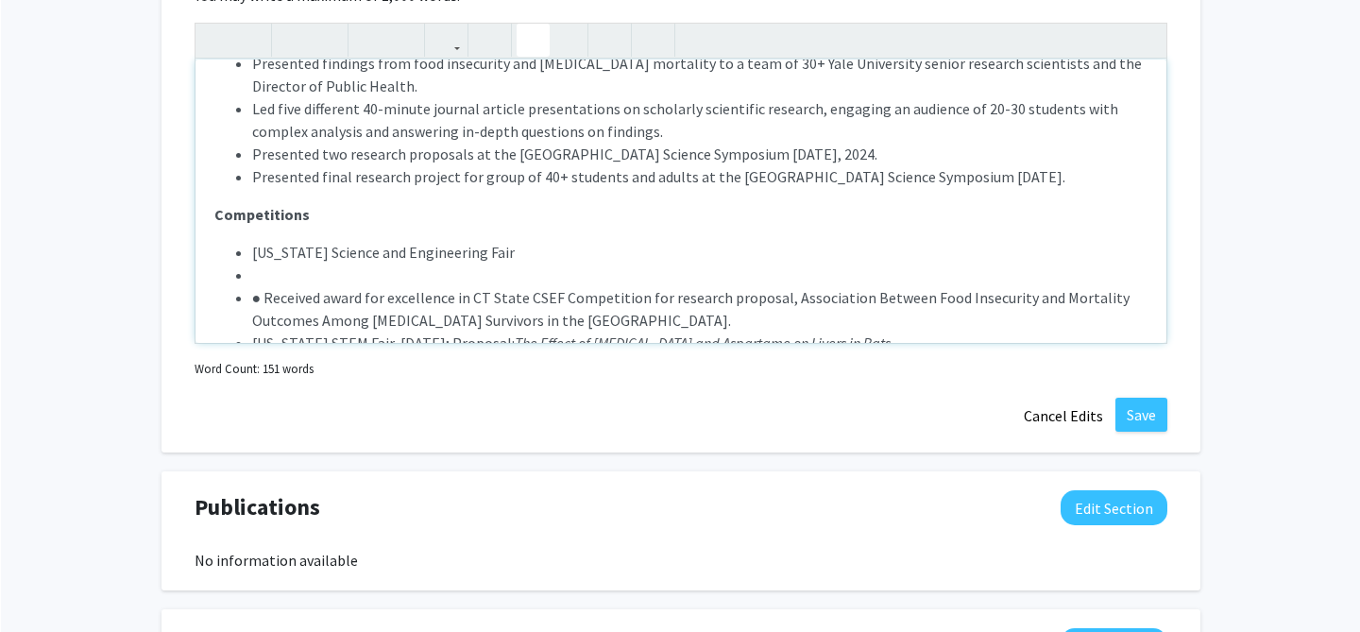
scroll to position [98, 0]
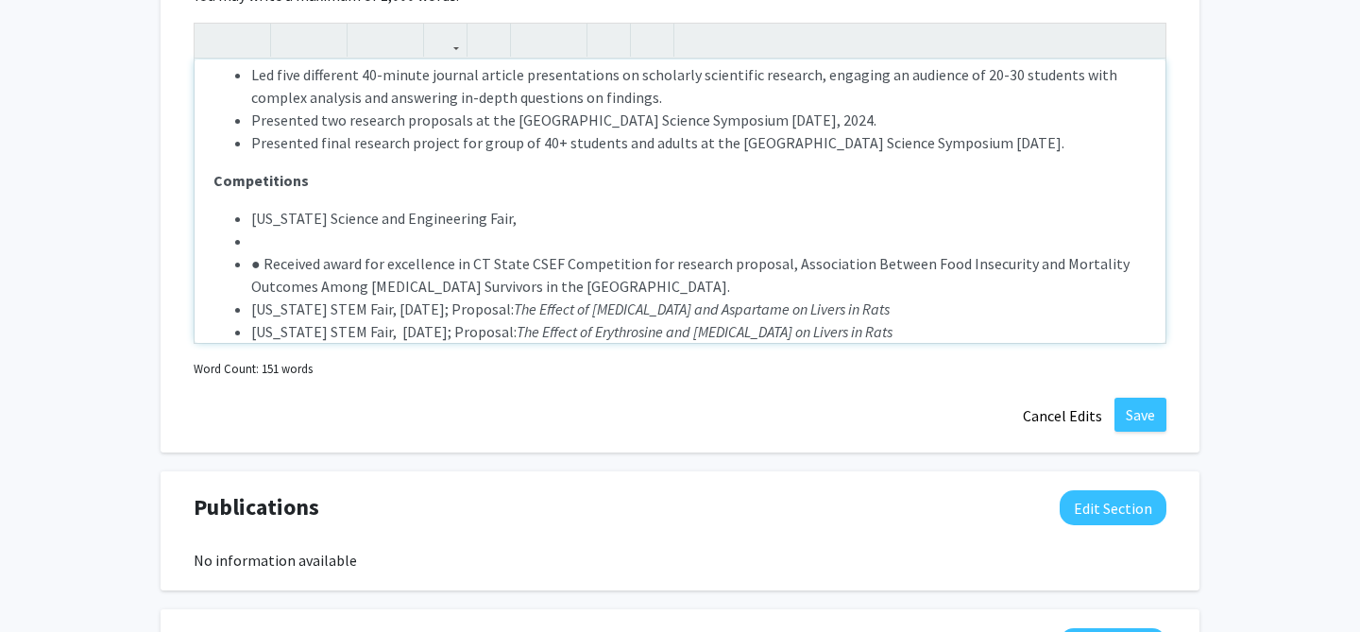
click at [279, 207] on li "[US_STATE] Science and Engineering Fair," at bounding box center [699, 218] width 896 height 23
click at [299, 252] on li "● Received award for excellence in CT State CSEF Competition for research propo…" at bounding box center [699, 274] width 896 height 45
click at [281, 252] on li "● Received award for excellence in CT State CSEF Competition for research propo…" at bounding box center [699, 274] width 896 height 45
click at [269, 230] on li "Note to users with screen readers: Please deactivate our accessibility plugin f…" at bounding box center [699, 241] width 896 height 23
click at [543, 230] on li "Note to users with screen readers: Please deactivate our accessibility plugin f…" at bounding box center [699, 241] width 896 height 23
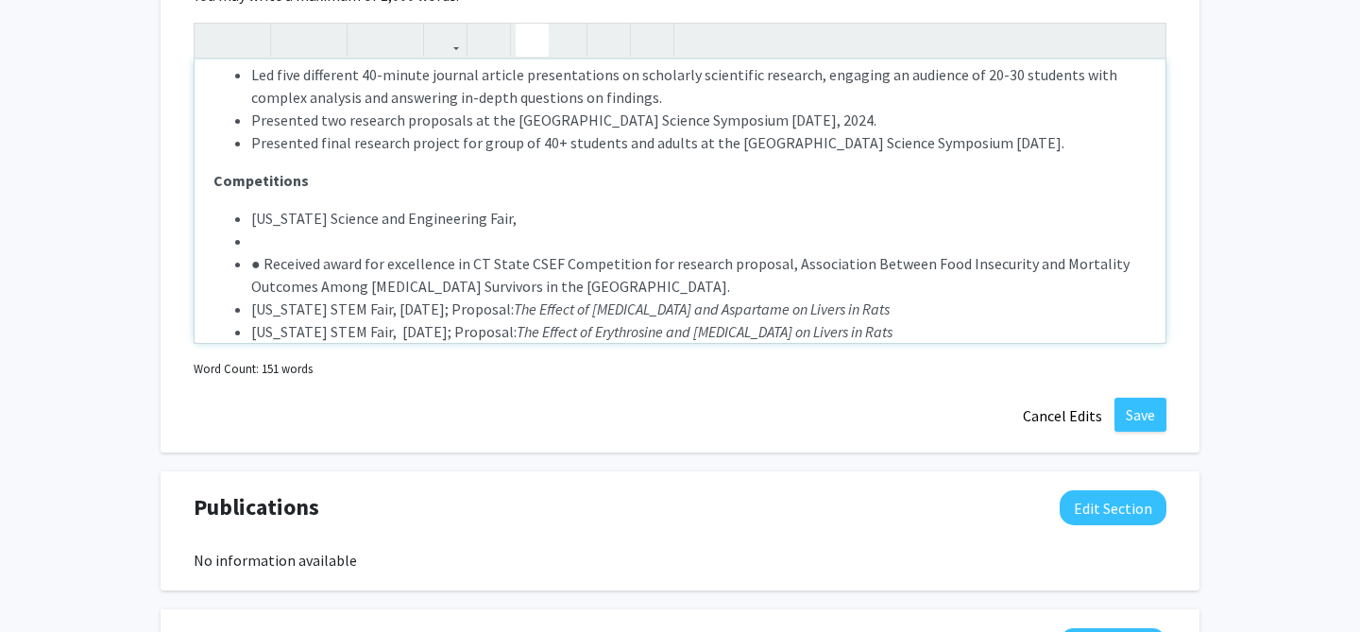
click at [534, 207] on li "[US_STATE] Science and Engineering Fair," at bounding box center [699, 218] width 896 height 23
type textarea "<l><ipsumd>Sitametconsec</adipis></e><s><do><ei>Temporinc utlabore etdo magn al…"
click at [493, 230] on li "Note to users with screen readers: Please deactivate our accessibility plugin f…" at bounding box center [699, 241] width 896 height 23
click at [572, 207] on li "[US_STATE] Science and Engineering Fair, 2025" at bounding box center [699, 218] width 896 height 23
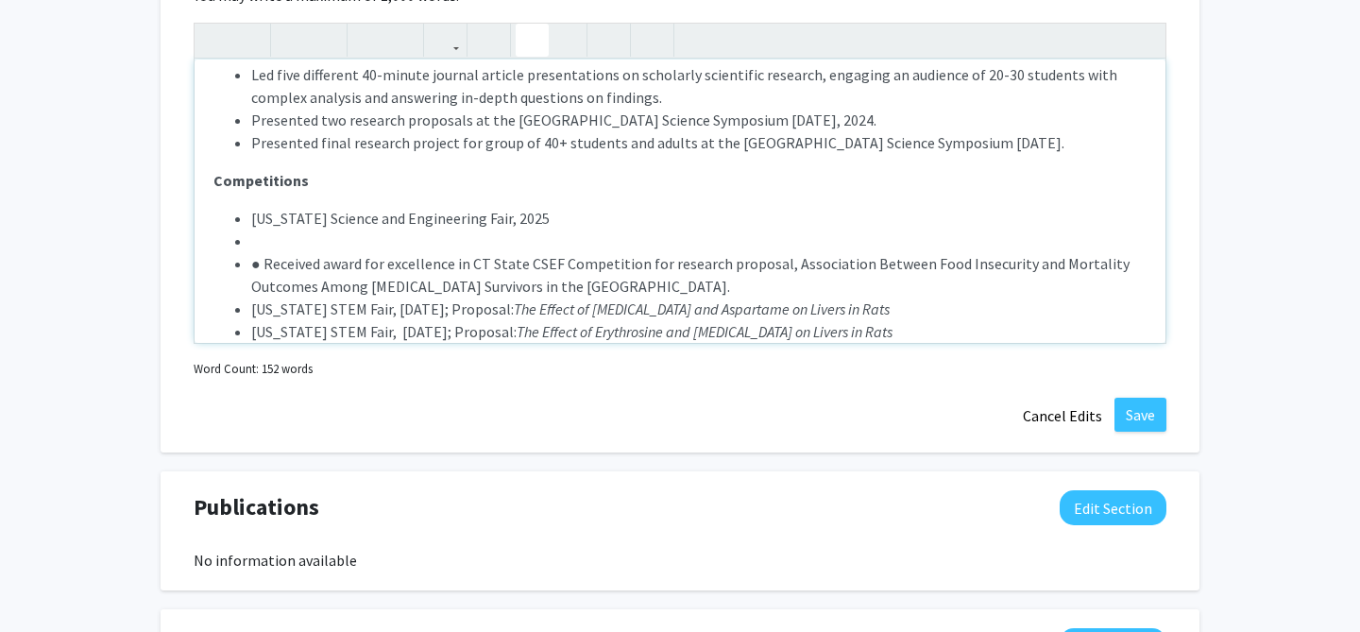
click at [264, 252] on li "● Received award for excellence in CT State CSEF Competition for research propo…" at bounding box center [699, 274] width 896 height 45
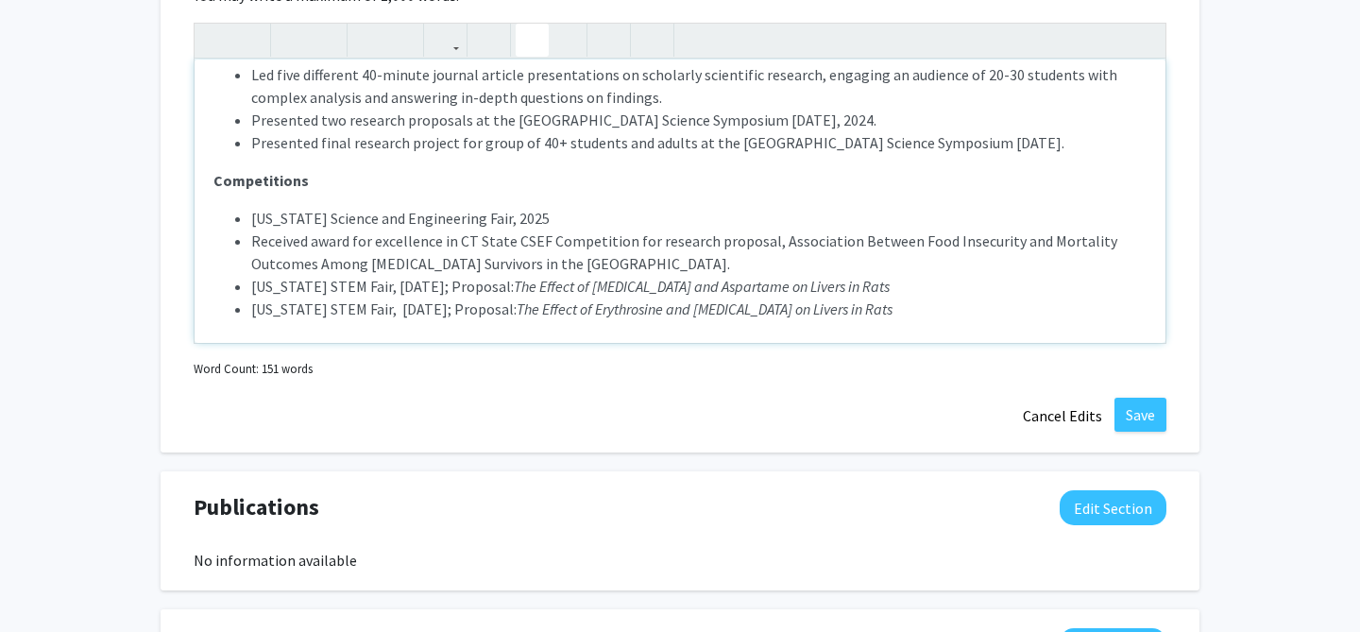
click at [305, 231] on span "Received award for excellence in CT State CSEF Competition for research proposa…" at bounding box center [684, 252] width 866 height 42
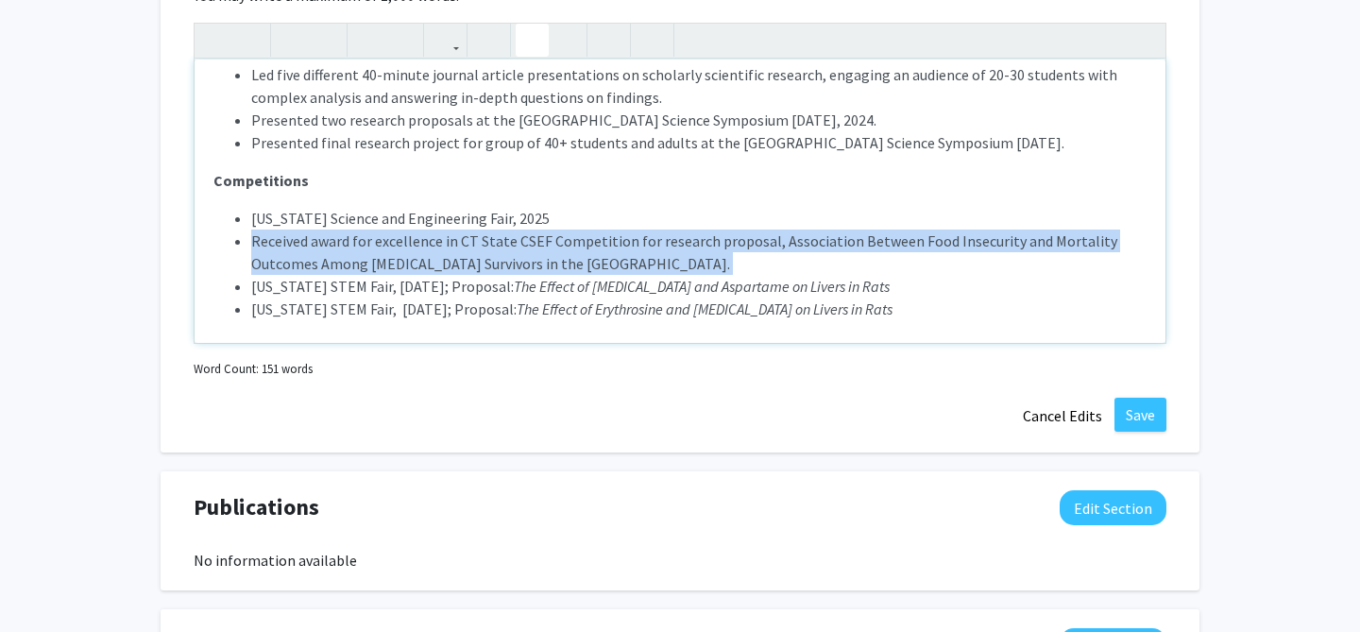
click at [305, 231] on span "Received award for excellence in CT State CSEF Competition for research proposa…" at bounding box center [684, 252] width 866 height 42
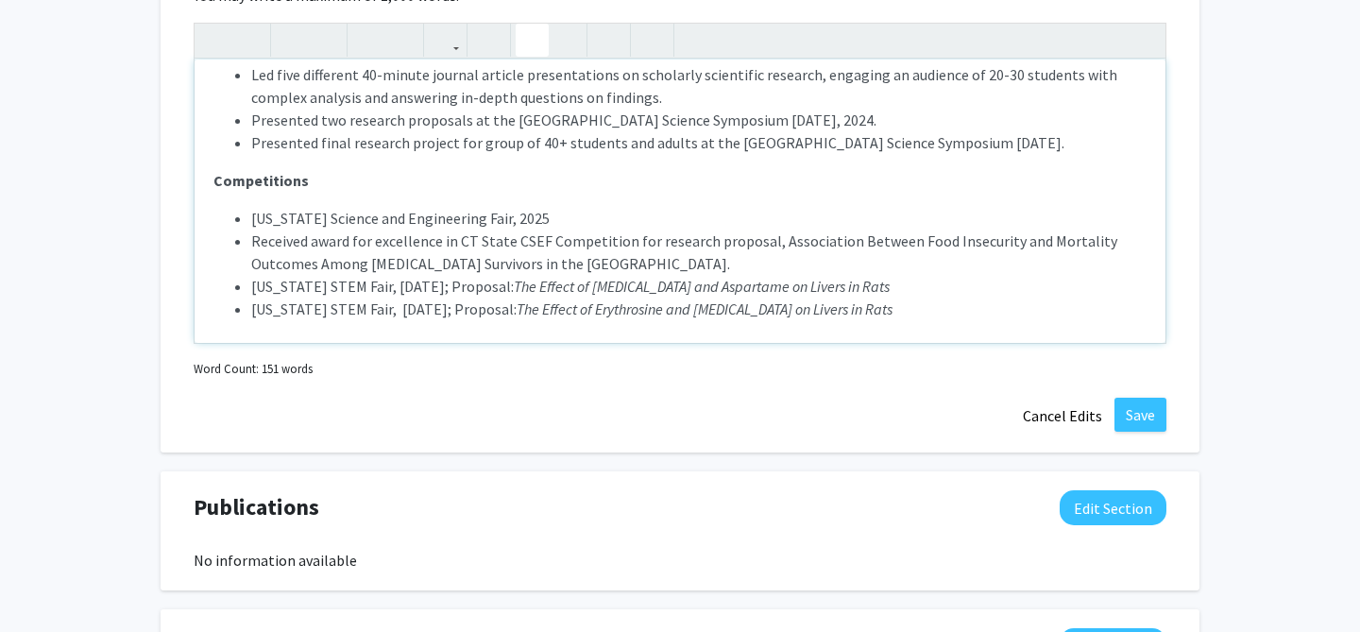
click at [590, 207] on li "[US_STATE] Science and Engineering Fair, 2025" at bounding box center [699, 218] width 896 height 23
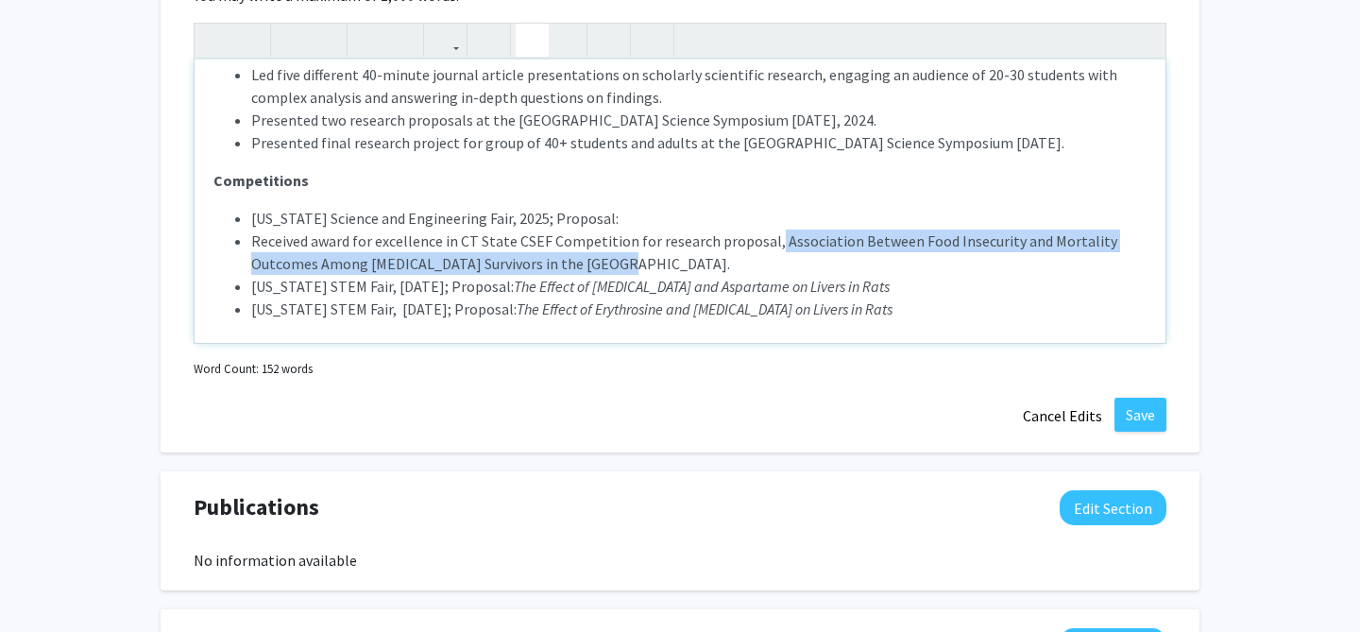
drag, startPoint x: 767, startPoint y: 217, endPoint x: 781, endPoint y: 233, distance: 21.4
click at [781, 233] on li "Received award for excellence in CT State CSEF Competition for research proposa…" at bounding box center [699, 252] width 896 height 45
copy span "Association Between Food Insecurity and Mortality Outcomes Among [MEDICAL_DATA]…"
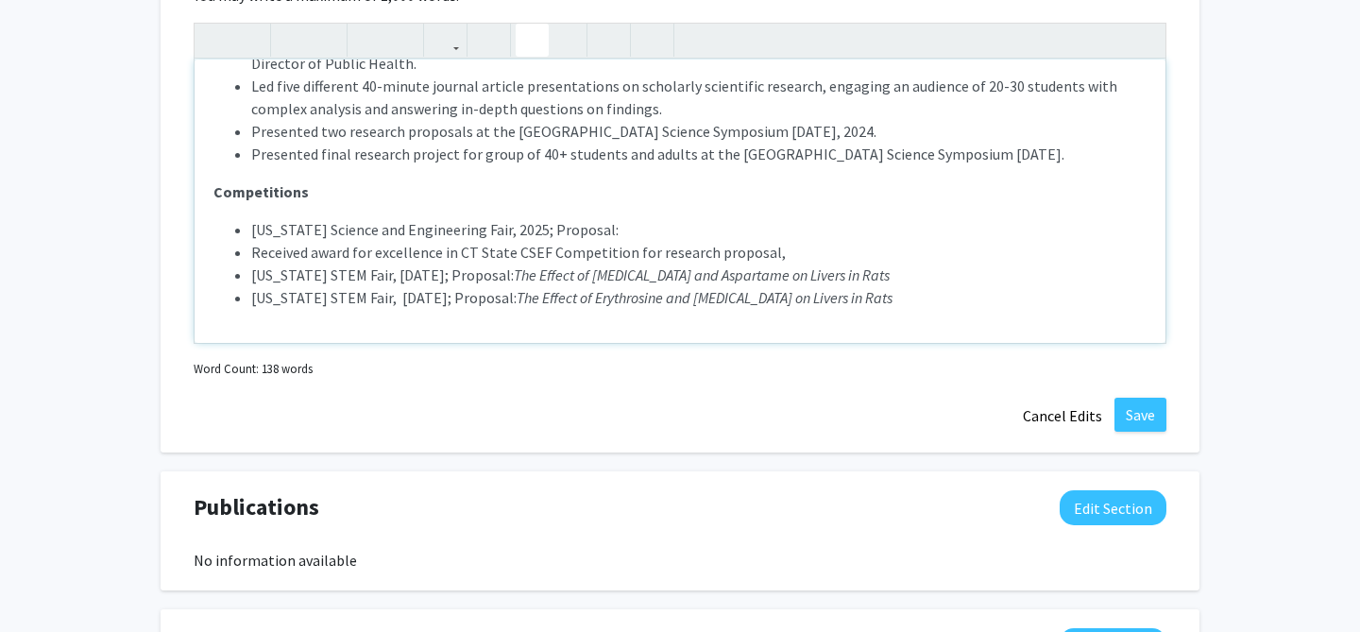
scroll to position [87, 0]
click at [667, 218] on li "[US_STATE] Science and Engineering Fair, 2025; Proposal:" at bounding box center [699, 229] width 896 height 23
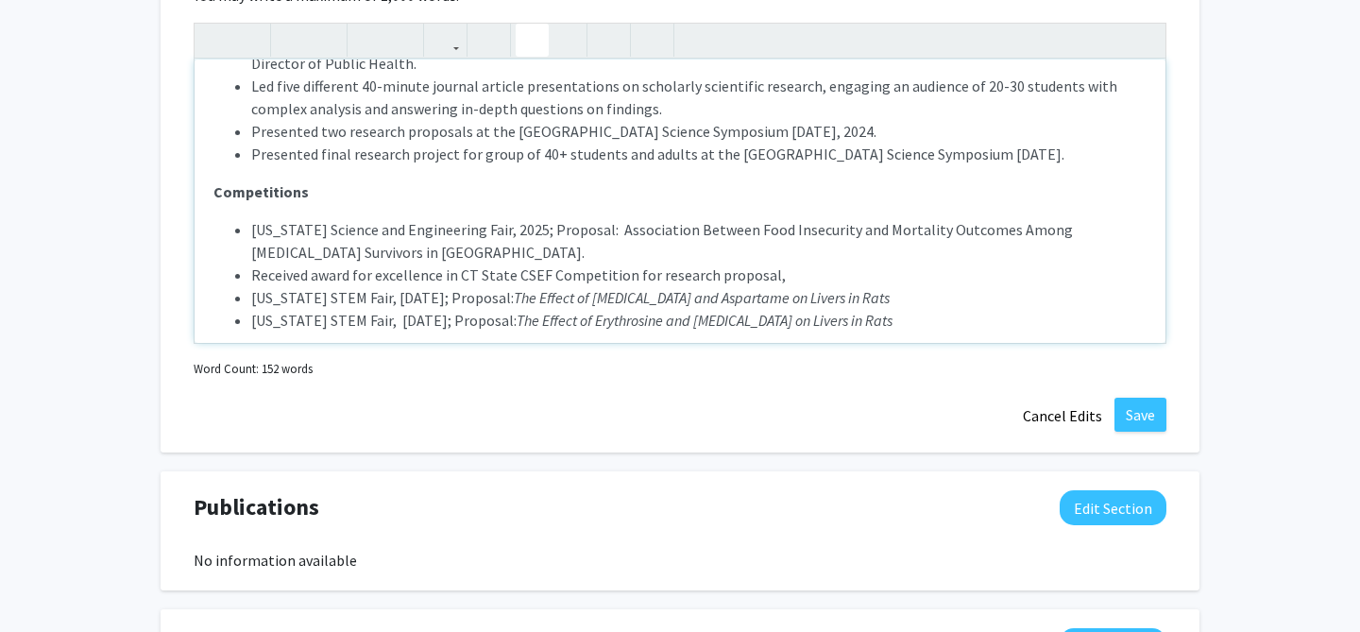
scroll to position [98, 0]
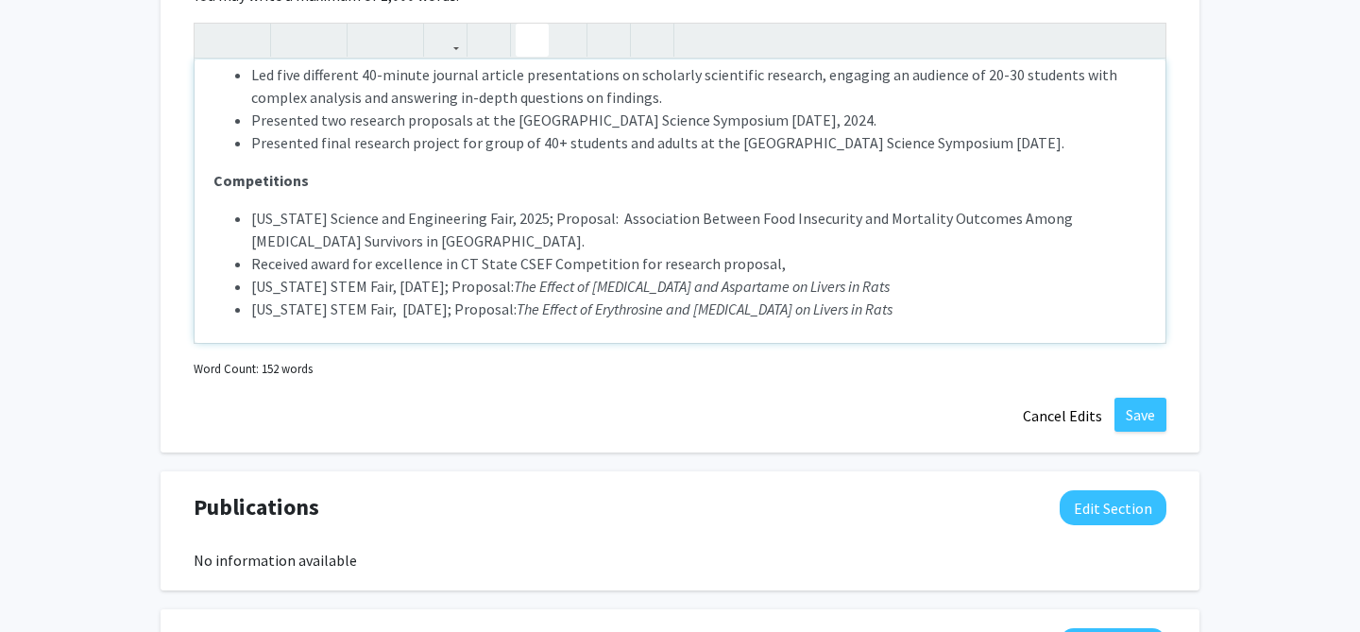
click at [623, 207] on li "[US_STATE] Science and Engineering Fair, 2025; Proposal: Association Between Fo…" at bounding box center [699, 229] width 896 height 45
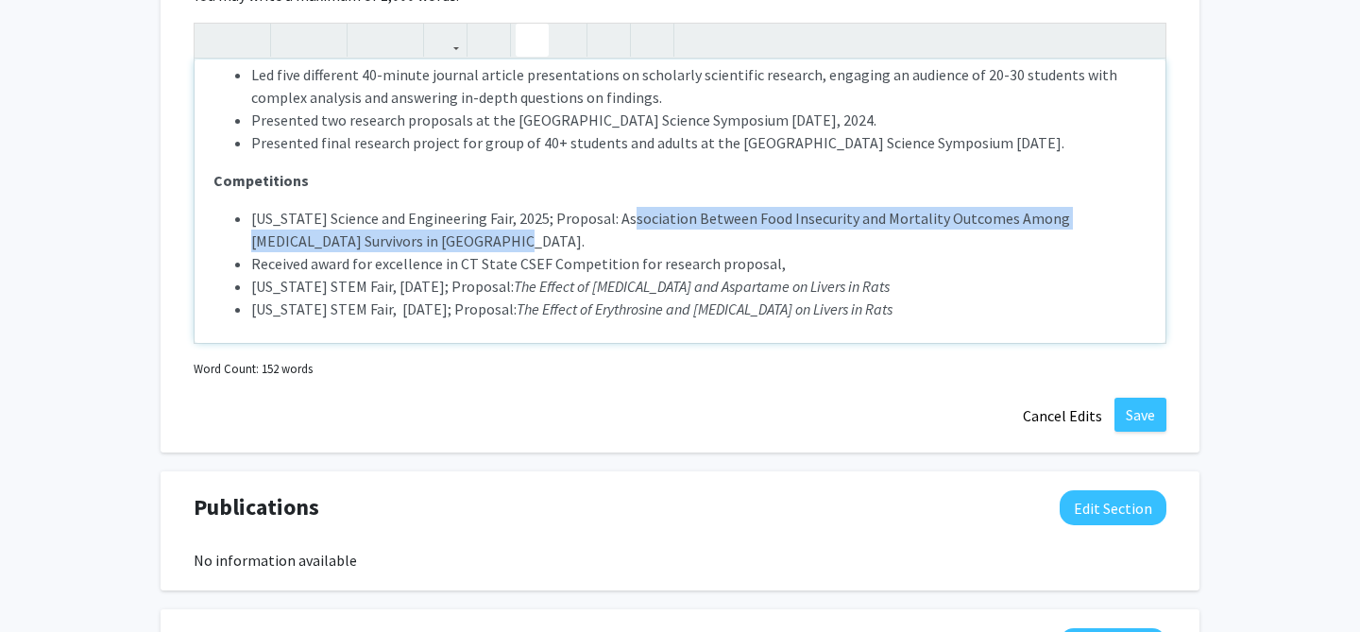
drag, startPoint x: 623, startPoint y: 195, endPoint x: 623, endPoint y: 205, distance: 10.4
click at [623, 207] on li "[US_STATE] Science and Engineering Fair, 2025; Proposal: Association Between Fo…" at bounding box center [699, 229] width 896 height 45
drag, startPoint x: 617, startPoint y: 196, endPoint x: 624, endPoint y: 208, distance: 14.4
click at [624, 208] on li "[US_STATE] Science and Engineering Fair, 2025; Proposal: Association Between Fo…" at bounding box center [699, 229] width 896 height 45
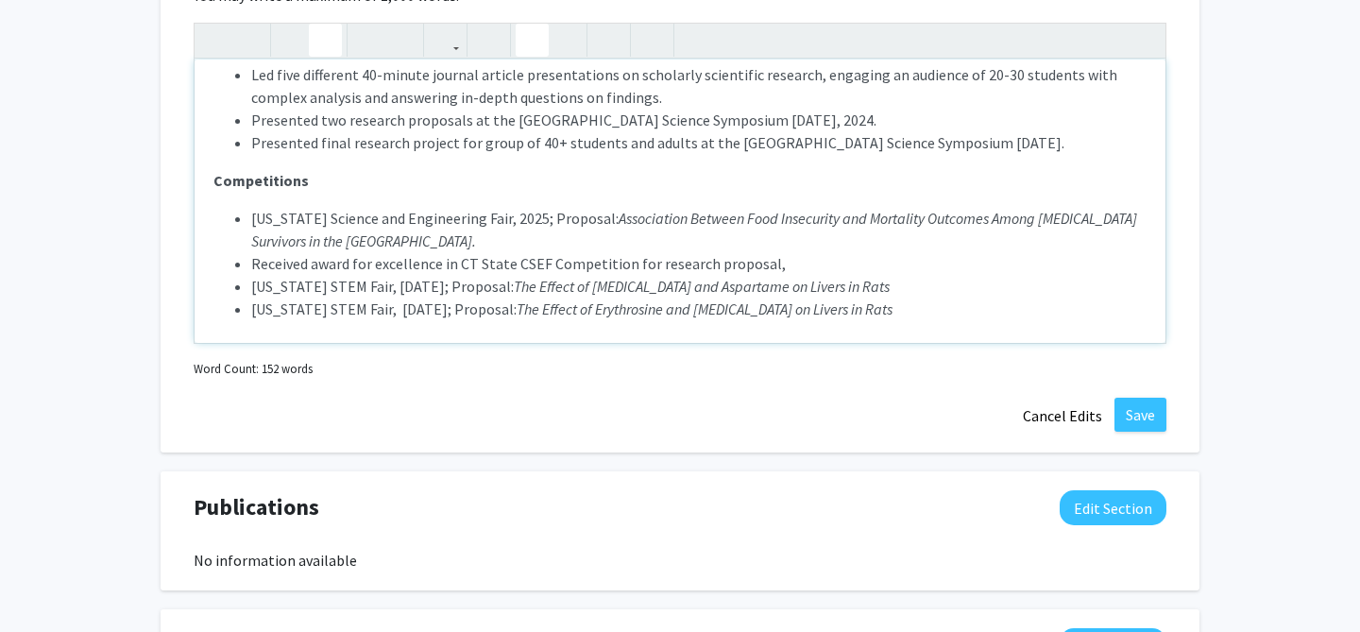
click at [611, 218] on li "[US_STATE] Science and Engineering Fair, 2025; Proposal: Association Between Fo…" at bounding box center [699, 229] width 896 height 45
click at [443, 254] on span "Received award for excellence in CT State CSEF Competition for research proposa…" at bounding box center [518, 263] width 535 height 19
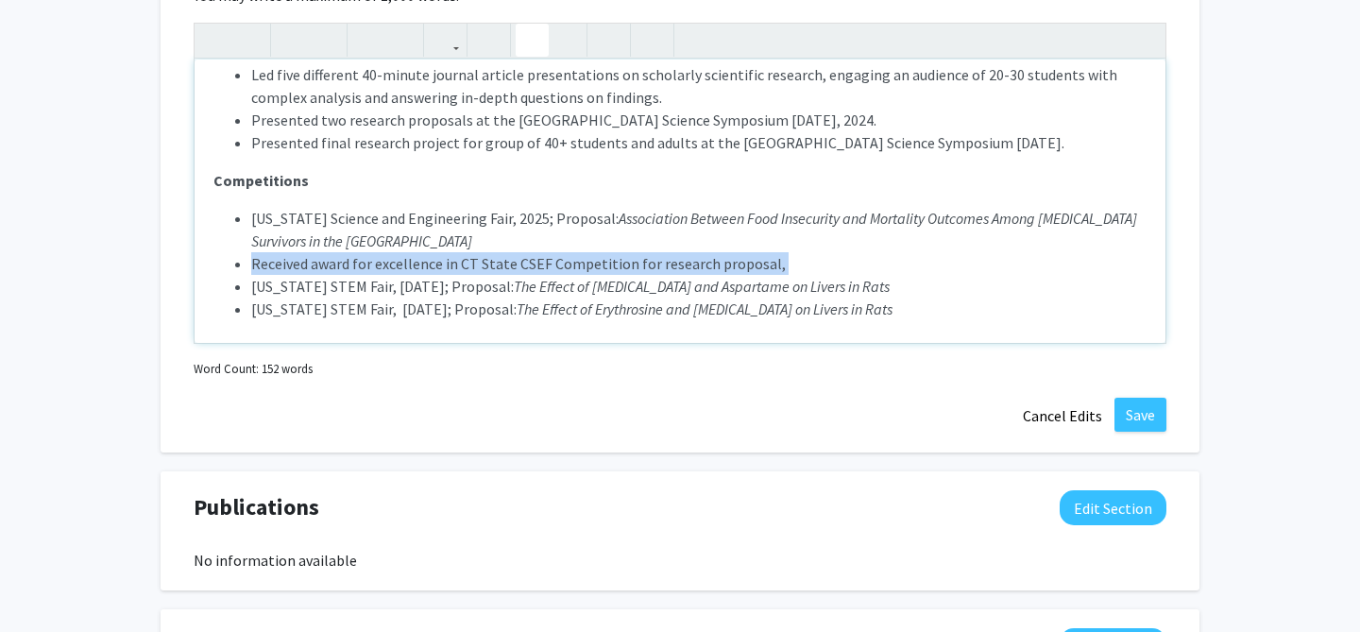
click at [443, 254] on span "Received award for excellence in CT State CSEF Competition for research proposa…" at bounding box center [518, 263] width 535 height 19
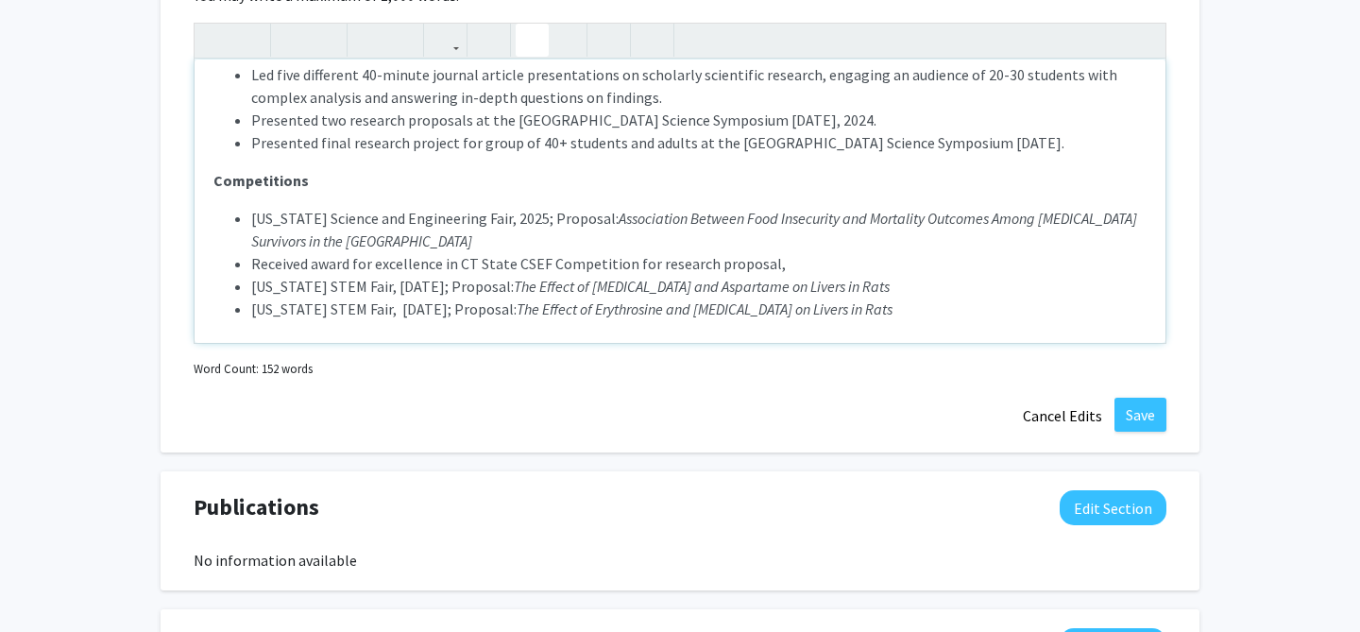
click at [396, 220] on li "[US_STATE] Science and Engineering Fair, 2025; Proposal: Association Between Fo…" at bounding box center [699, 229] width 896 height 45
click at [397, 254] on span "Received award for excellence in CT State CSEF Competition for research proposa…" at bounding box center [518, 263] width 535 height 19
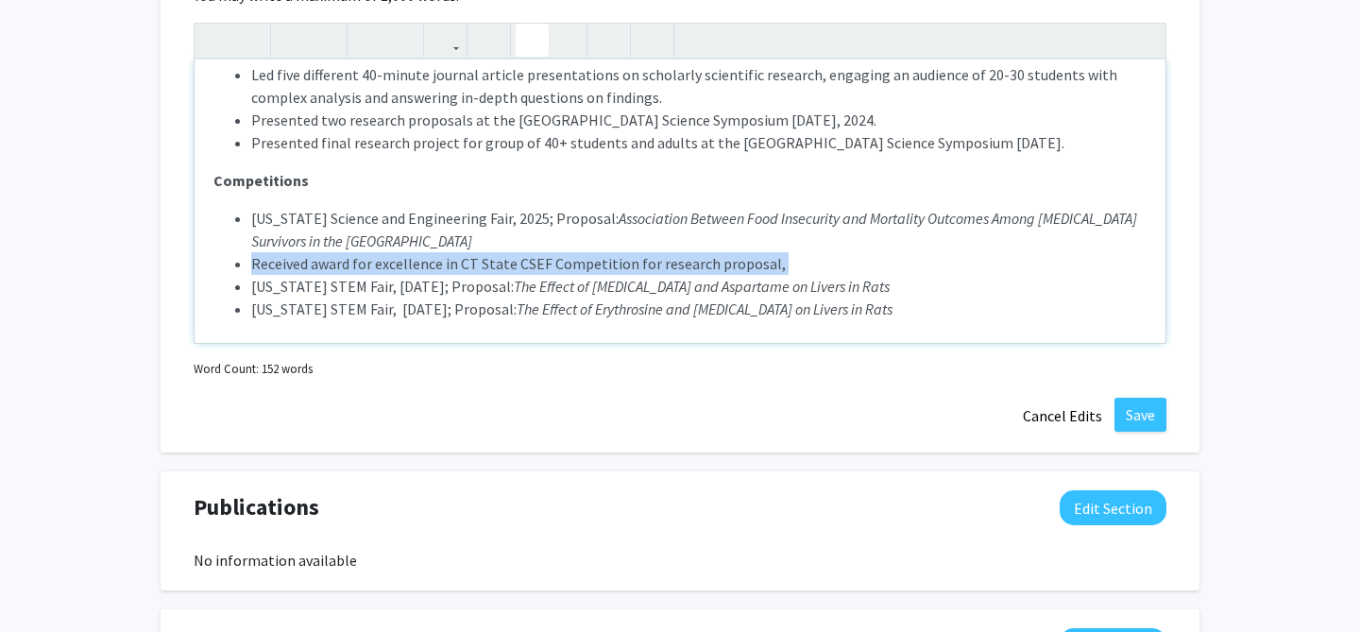
click at [397, 254] on span "Received award for excellence in CT State CSEF Competition for research proposa…" at bounding box center [518, 263] width 535 height 19
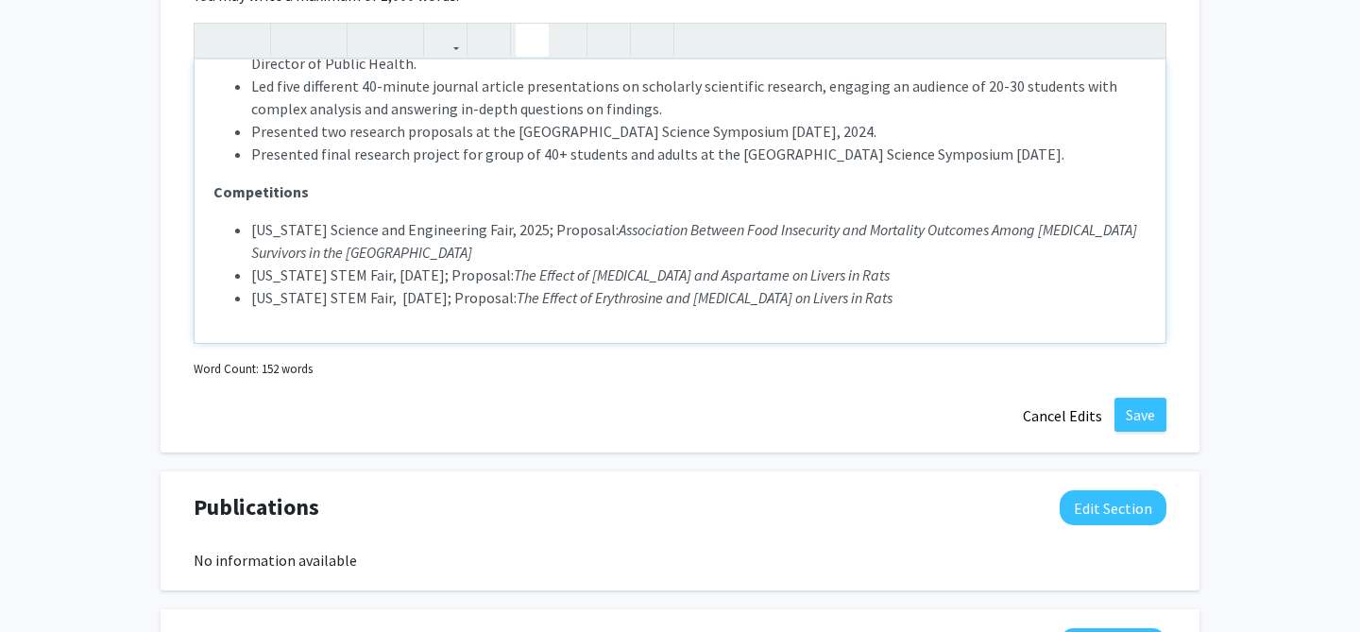
scroll to position [87, 0]
click at [982, 286] on div "Presentations Presented findings from food insecurity and [MEDICAL_DATA] mortal…" at bounding box center [680, 201] width 971 height 283
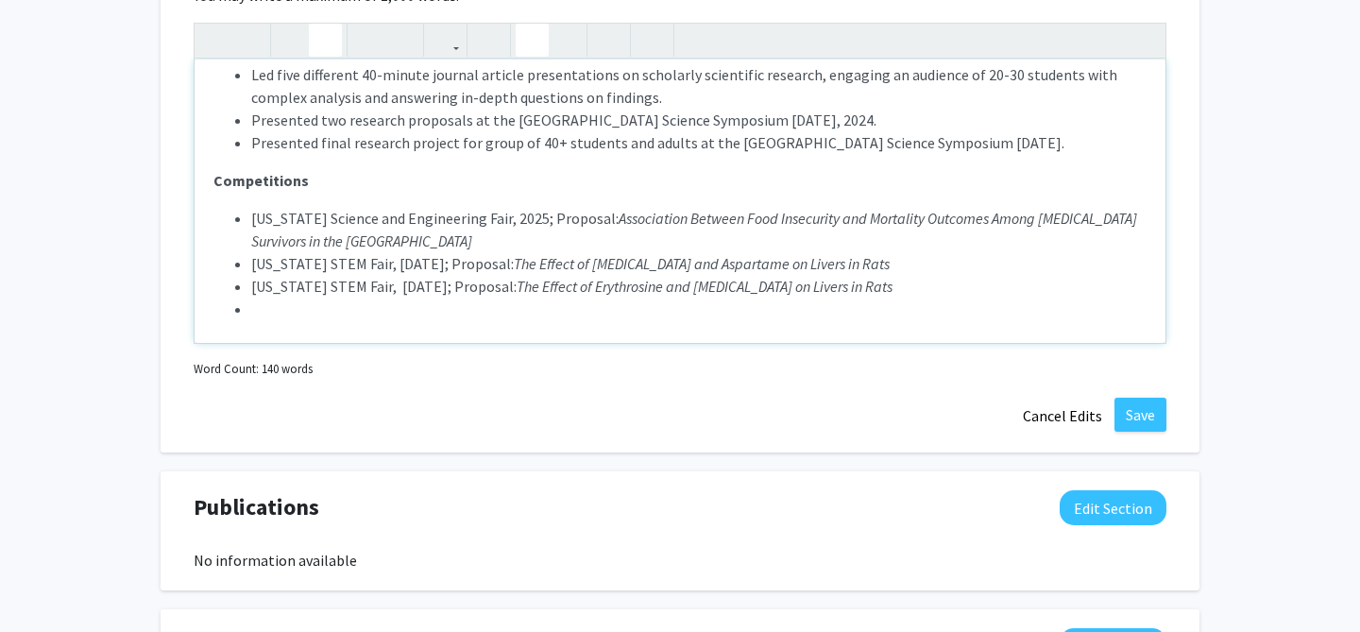
click at [249, 207] on ul "[US_STATE] Science and Engineering Fair, 2025; Proposal: Association Between Fo…" at bounding box center [679, 263] width 933 height 113
click at [391, 224] on li "[US_STATE] Science and Engineering Fair, 2025; Proposal: Association Between Fo…" at bounding box center [699, 229] width 896 height 45
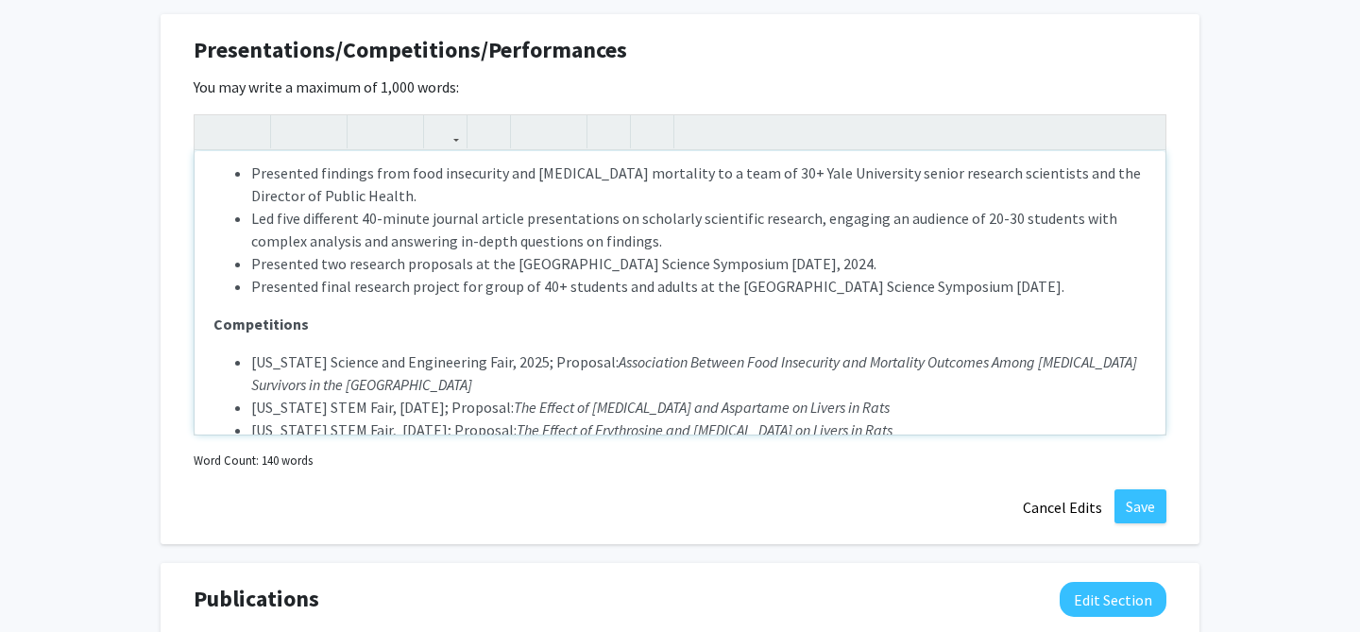
scroll to position [0, 0]
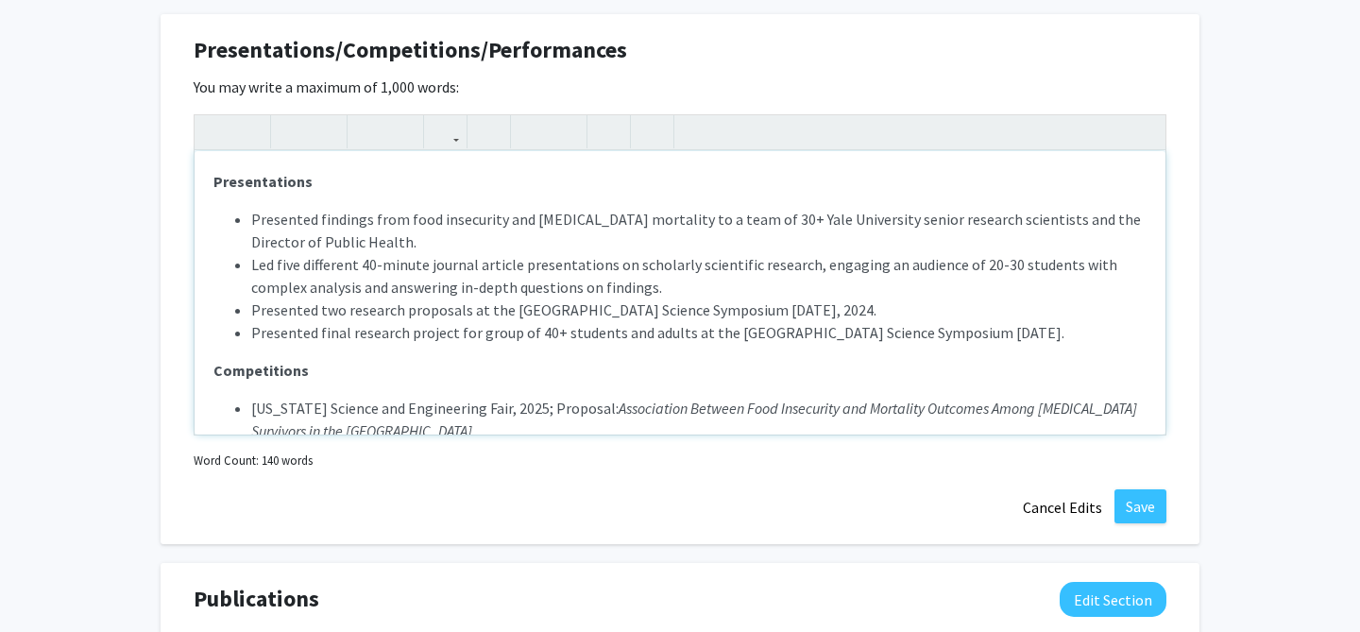
click at [292, 176] on div "Presentations Presented findings from food insecurity and [MEDICAL_DATA] mortal…" at bounding box center [680, 292] width 971 height 283
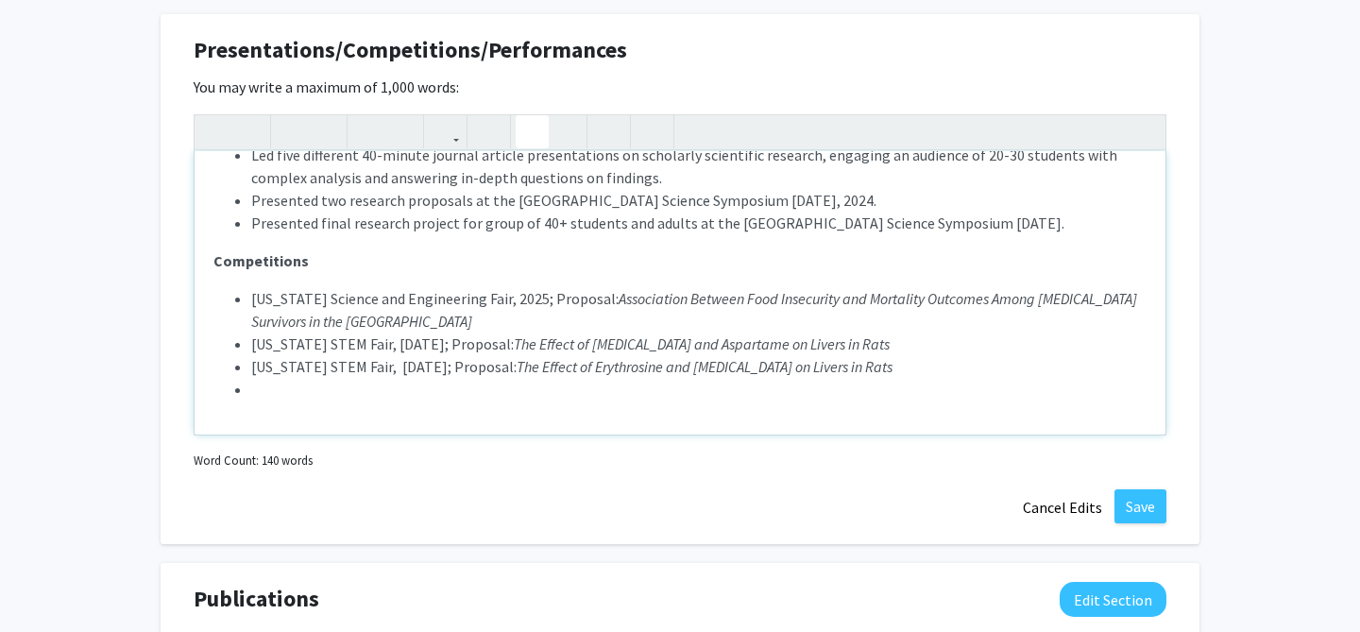
click at [409, 296] on li "[US_STATE] Science and Engineering Fair, 2025; Proposal: Association Between Fo…" at bounding box center [699, 309] width 896 height 45
click at [396, 378] on li "Note to users with screen readers: Please deactivate our accessibility plugin f…" at bounding box center [699, 389] width 896 height 23
click at [845, 378] on li "Note to users with screen readers: Please deactivate our accessibility plugin f…" at bounding box center [699, 389] width 896 height 23
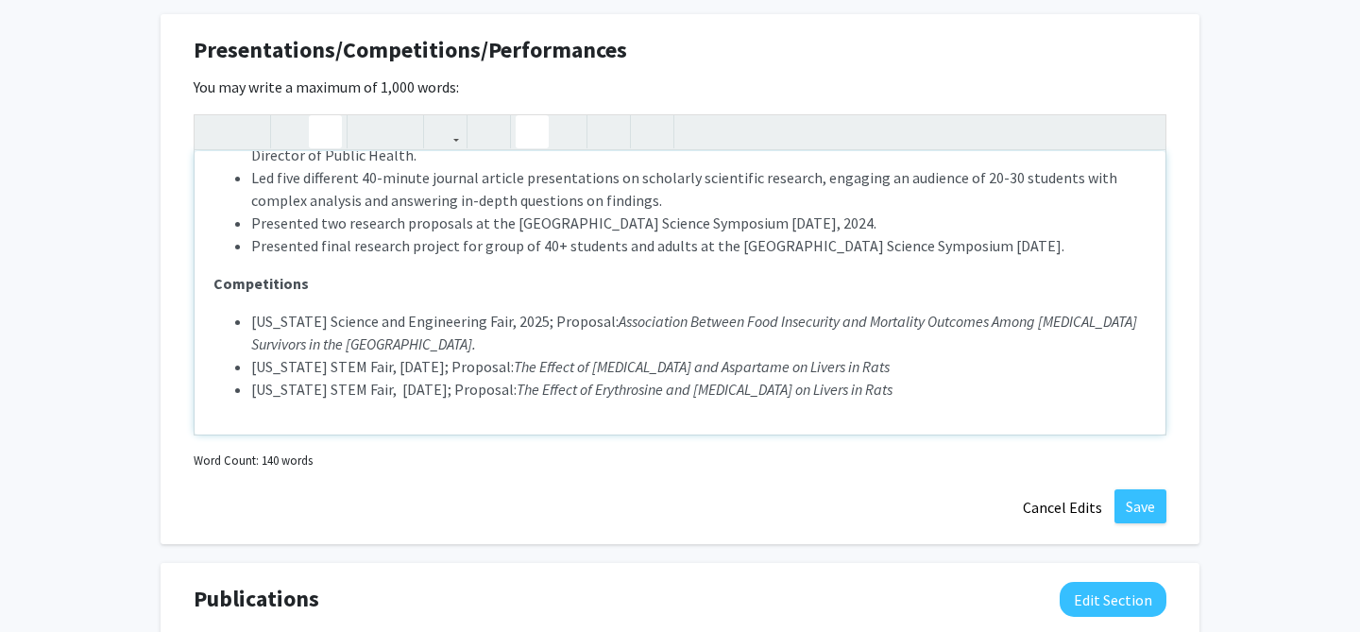
type textarea "<p><strong>Presentations</strong></p><p><ul><li>Presented findings from food in…"
click at [1148, 489] on button "Save" at bounding box center [1141, 506] width 52 height 34
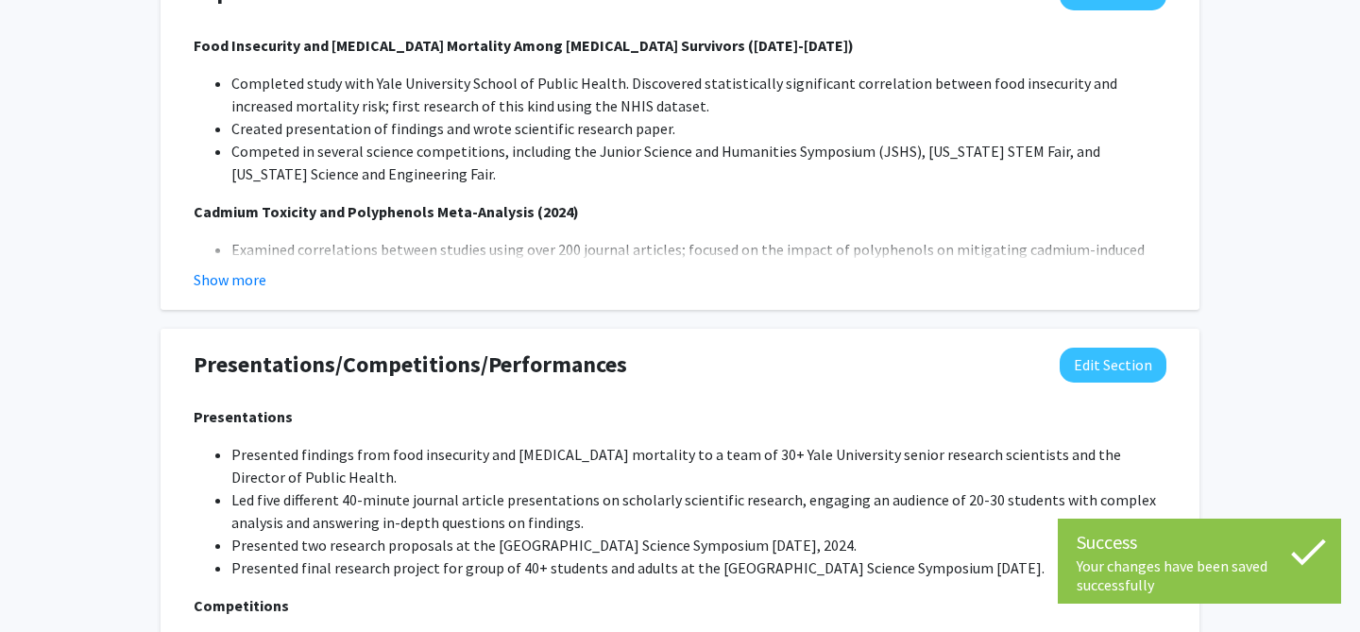
scroll to position [1888, 0]
